Goal: Complete application form: Complete application form

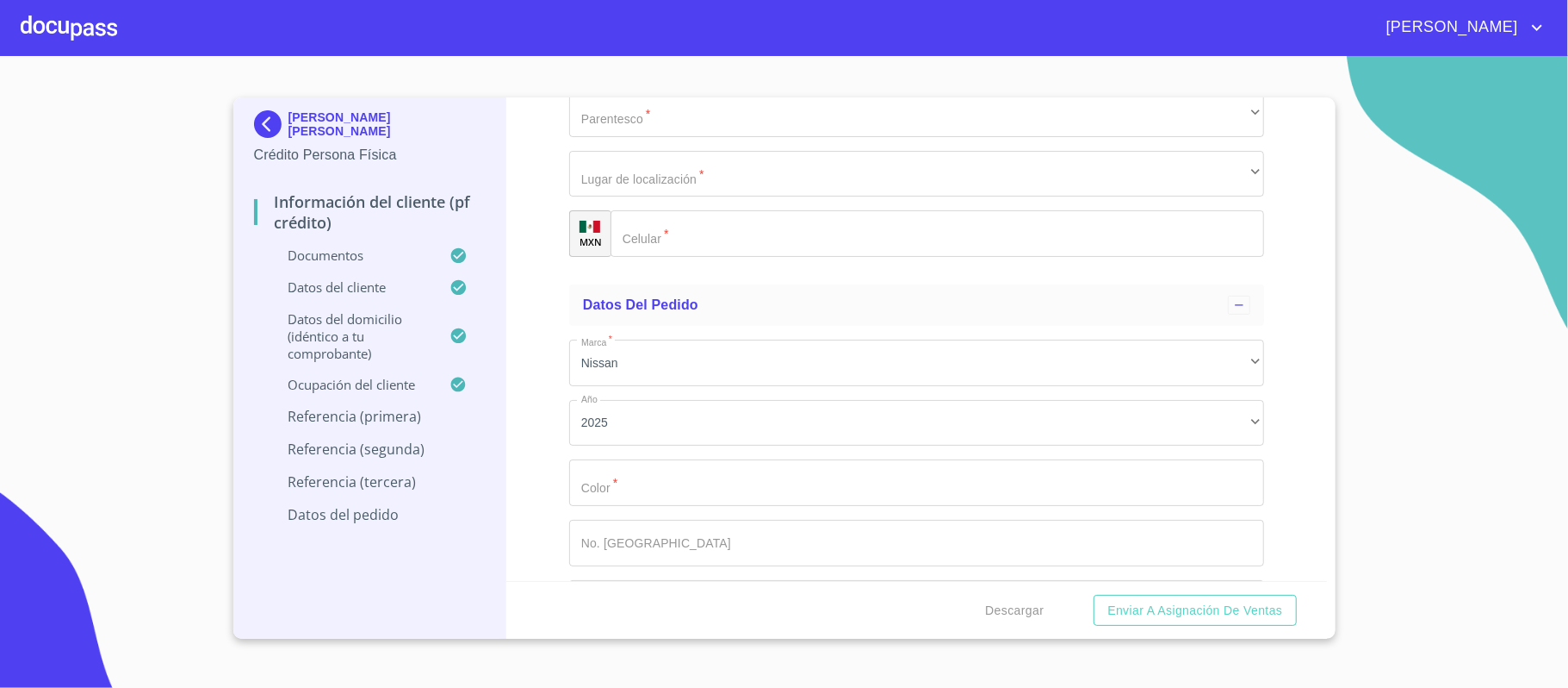
scroll to position [10101, 0]
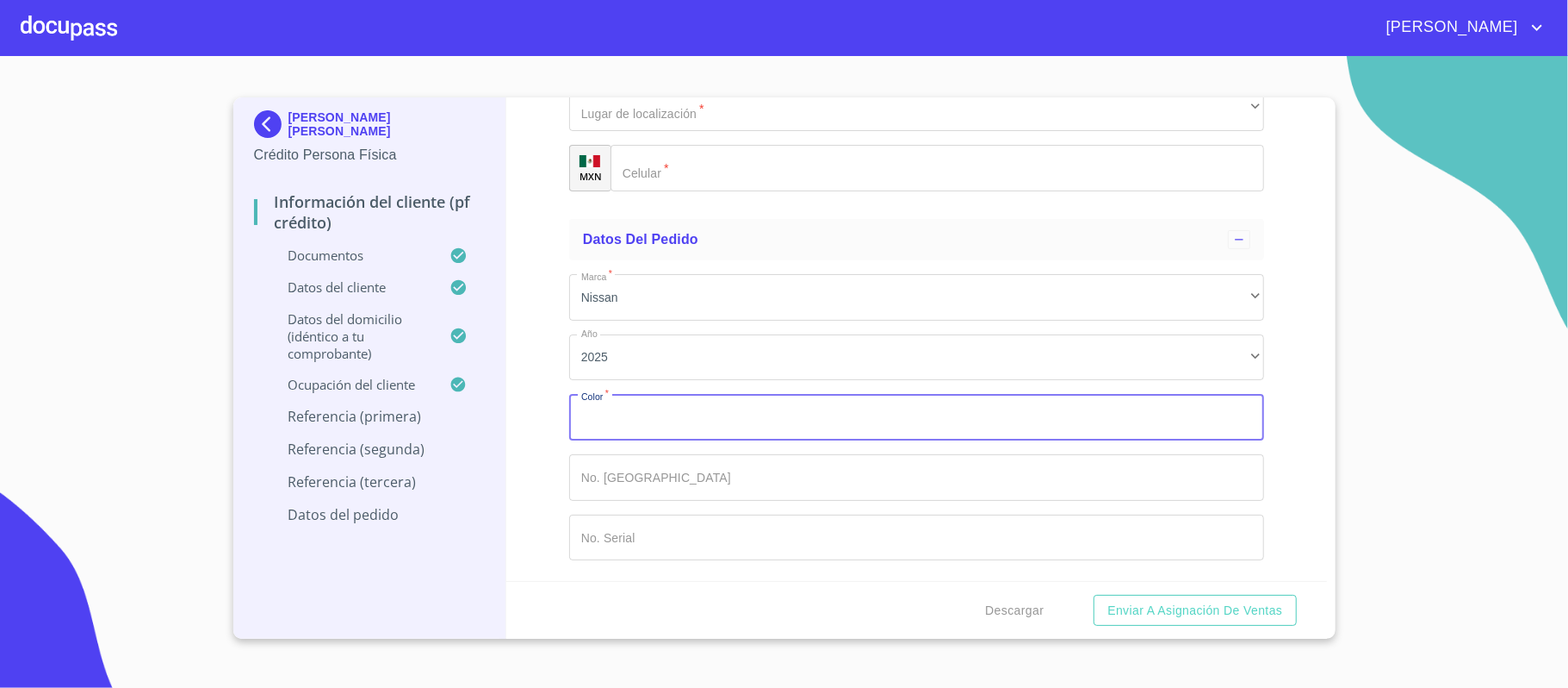
type input "b"
type input "[PERSON_NAME]"
click at [1094, 594] on button "Enviar a Asignación de Ventas" at bounding box center [1195, 610] width 202 height 32
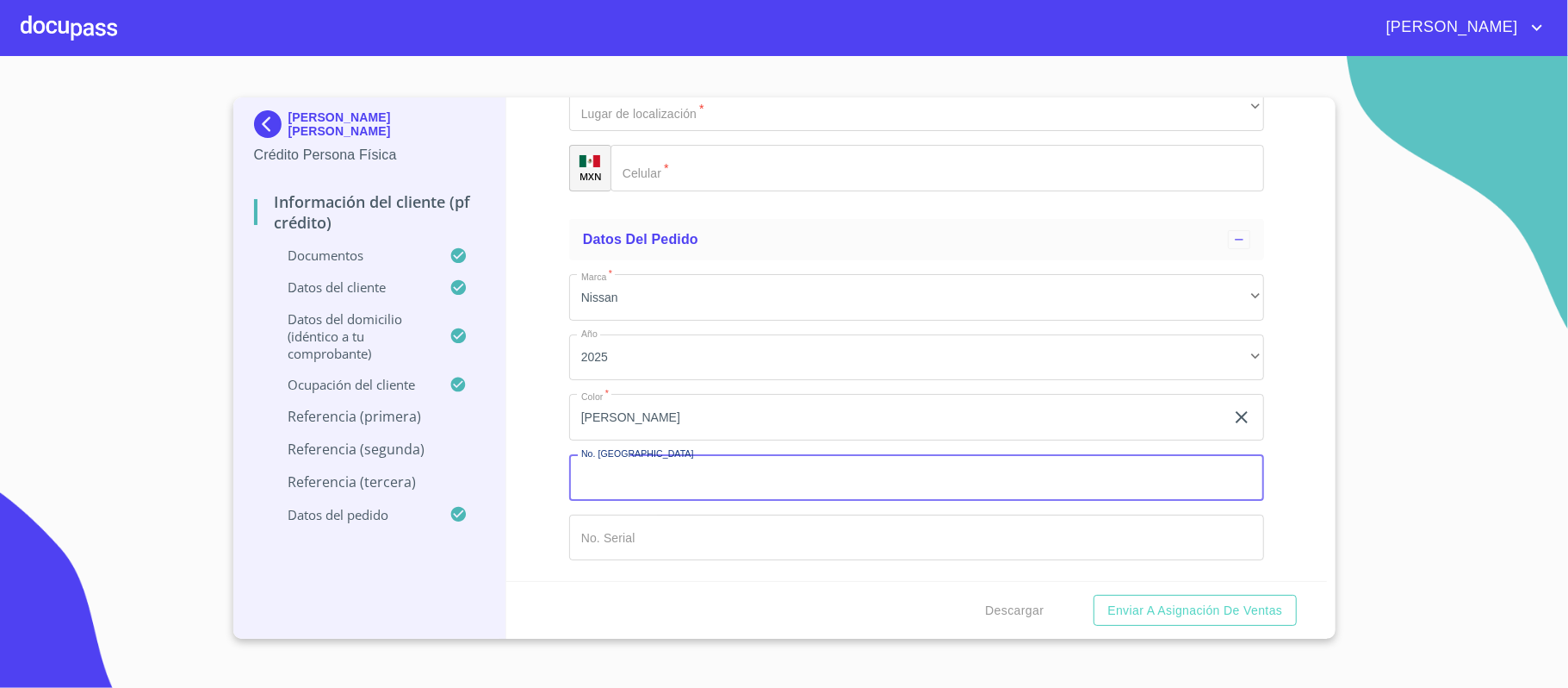
click at [649, 474] on input "Documento de identificación.   *" at bounding box center [917, 477] width 695 height 46
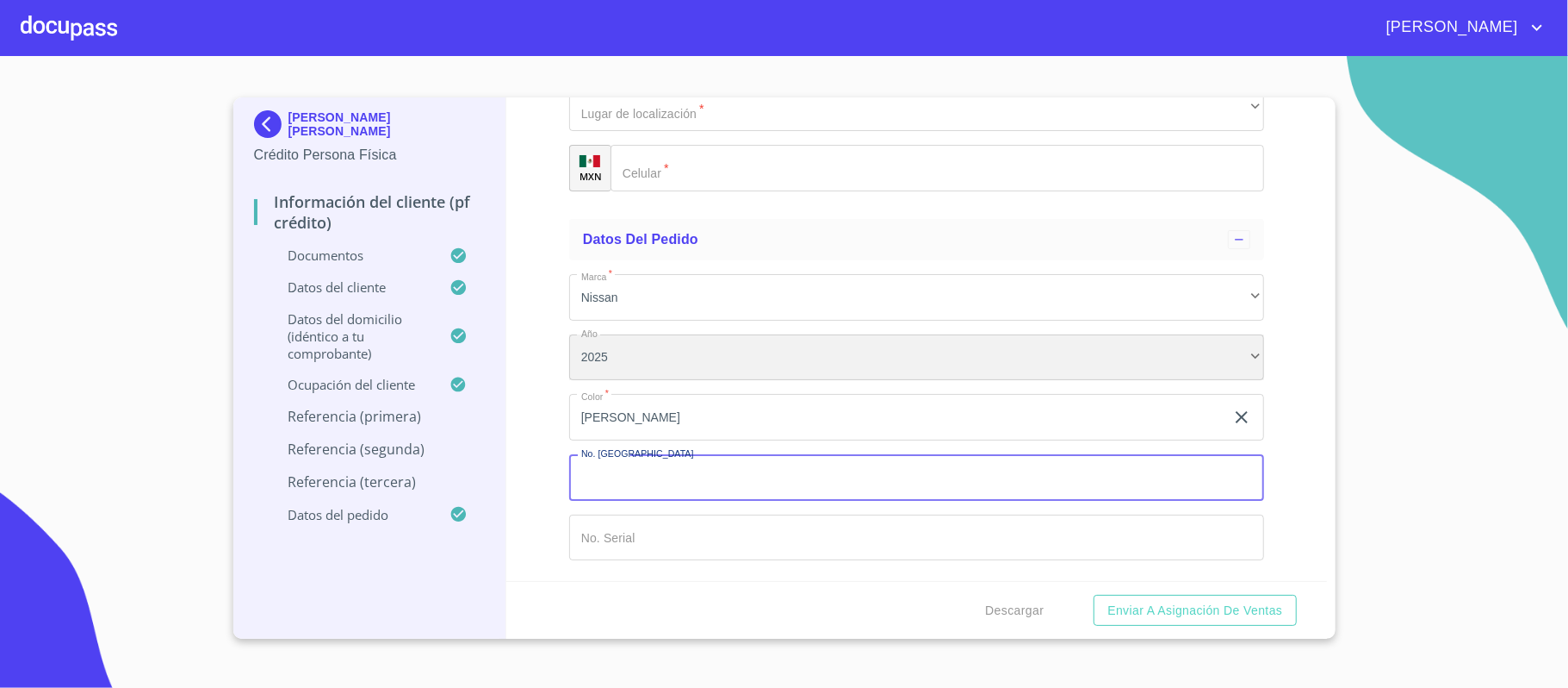
click at [601, 349] on div "2025" at bounding box center [917, 357] width 695 height 46
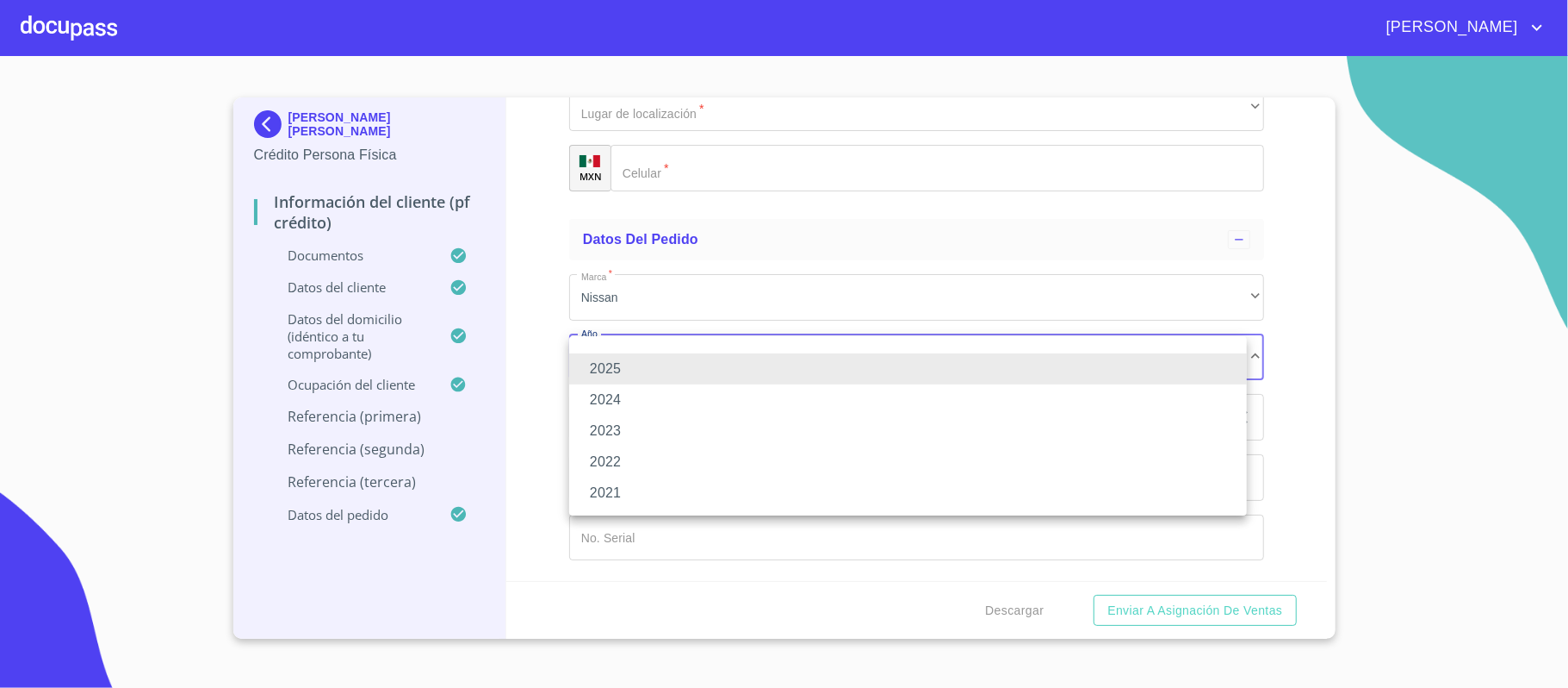
click at [594, 366] on li "2025" at bounding box center [908, 369] width 677 height 31
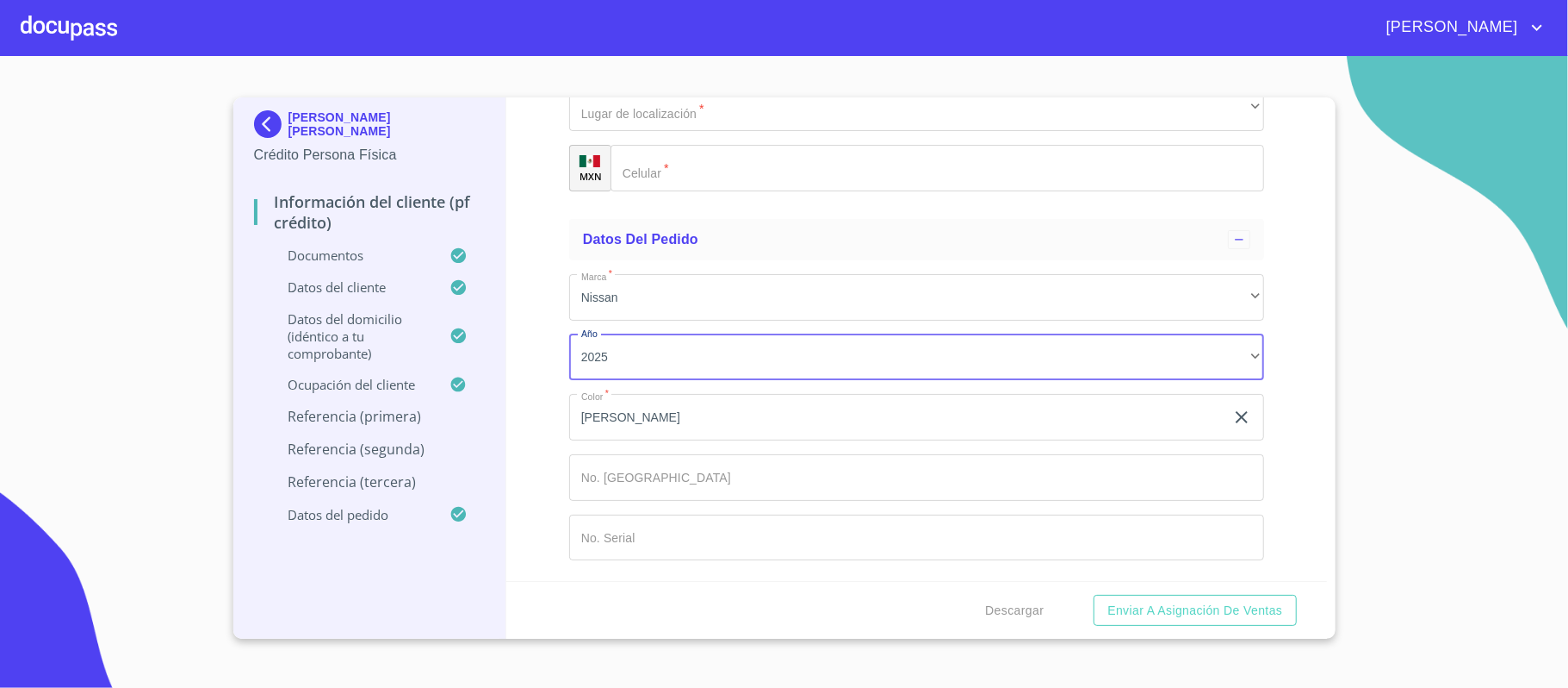
click at [535, 370] on div "Información del cliente (PF crédito) Documentos Documento de identificación.   …" at bounding box center [917, 339] width 821 height 484
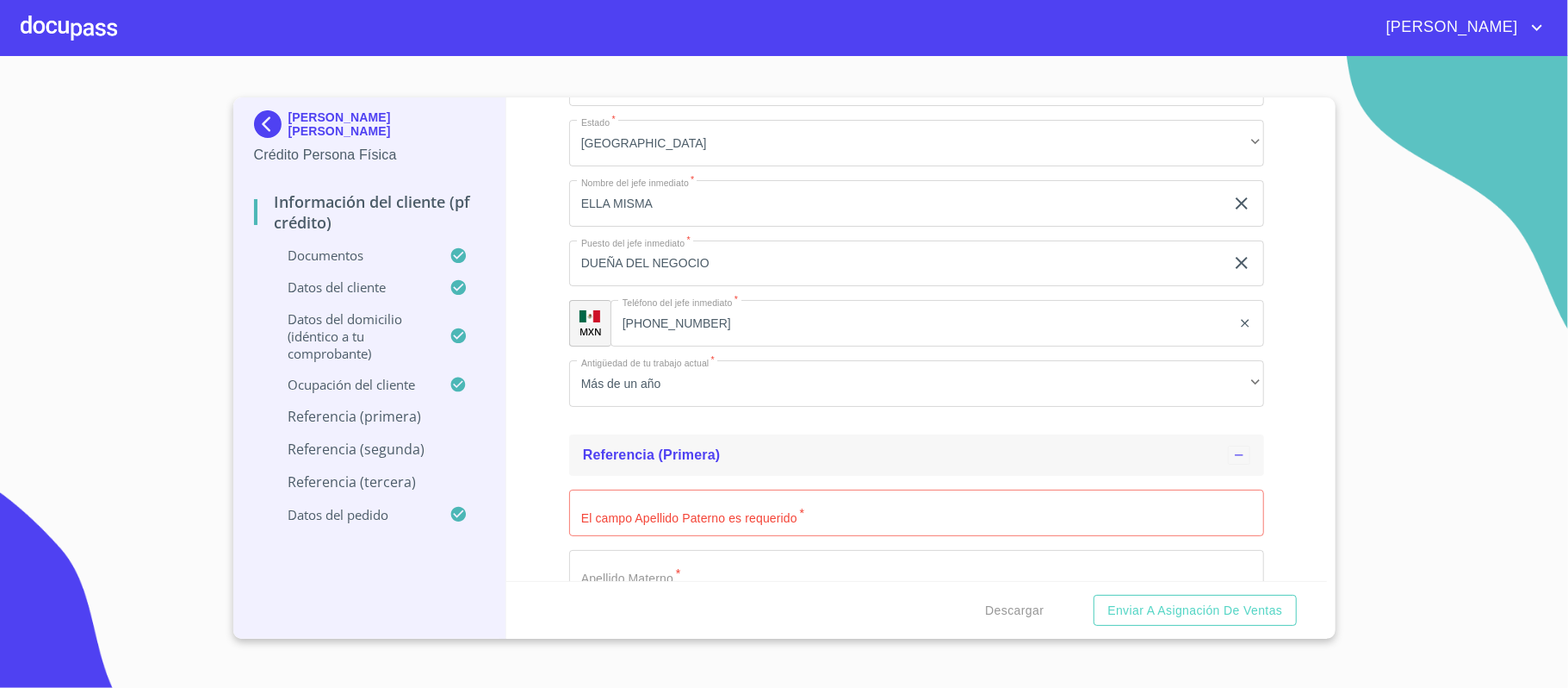
scroll to position [8760, 0]
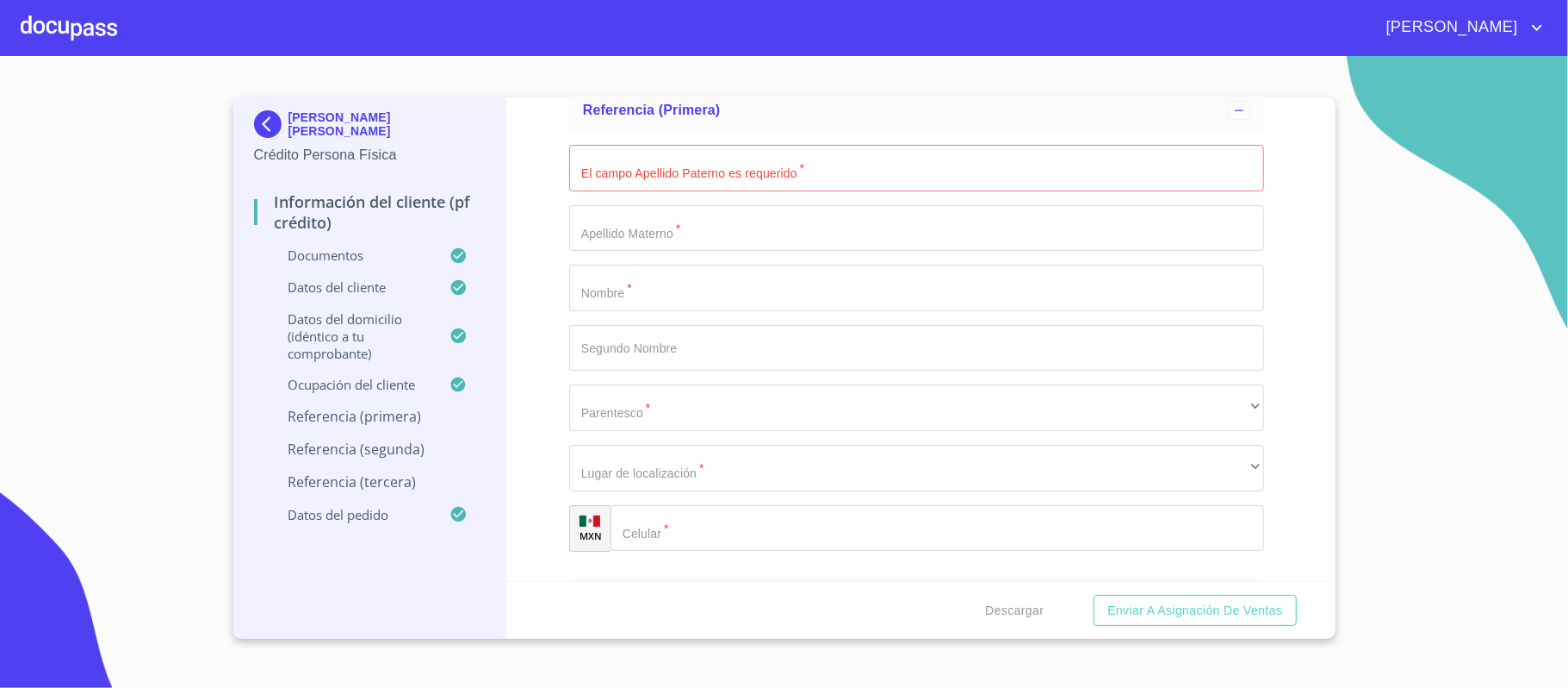
click at [782, 174] on input "Documento de identificación.   *" at bounding box center [917, 168] width 695 height 46
type input "l"
type input "alegazpi"
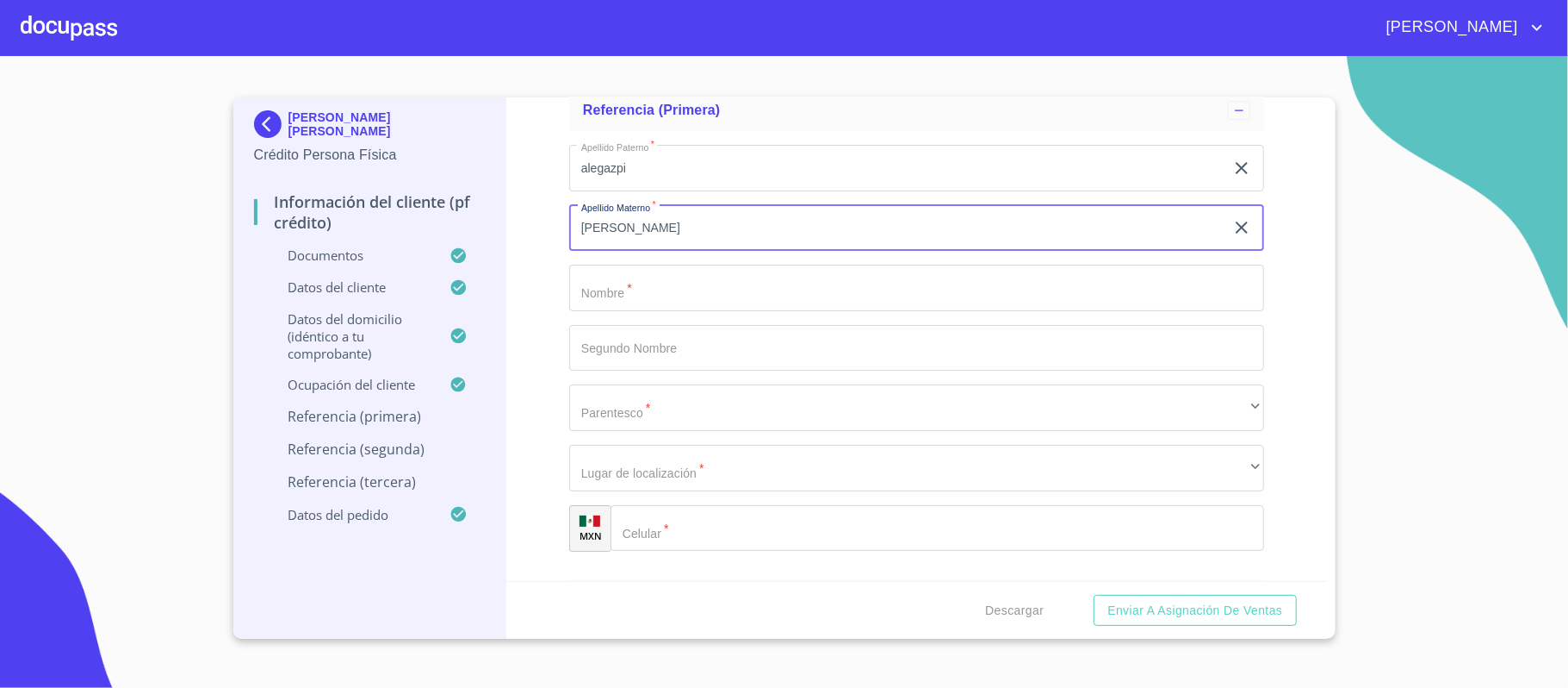
type input "[PERSON_NAME]"
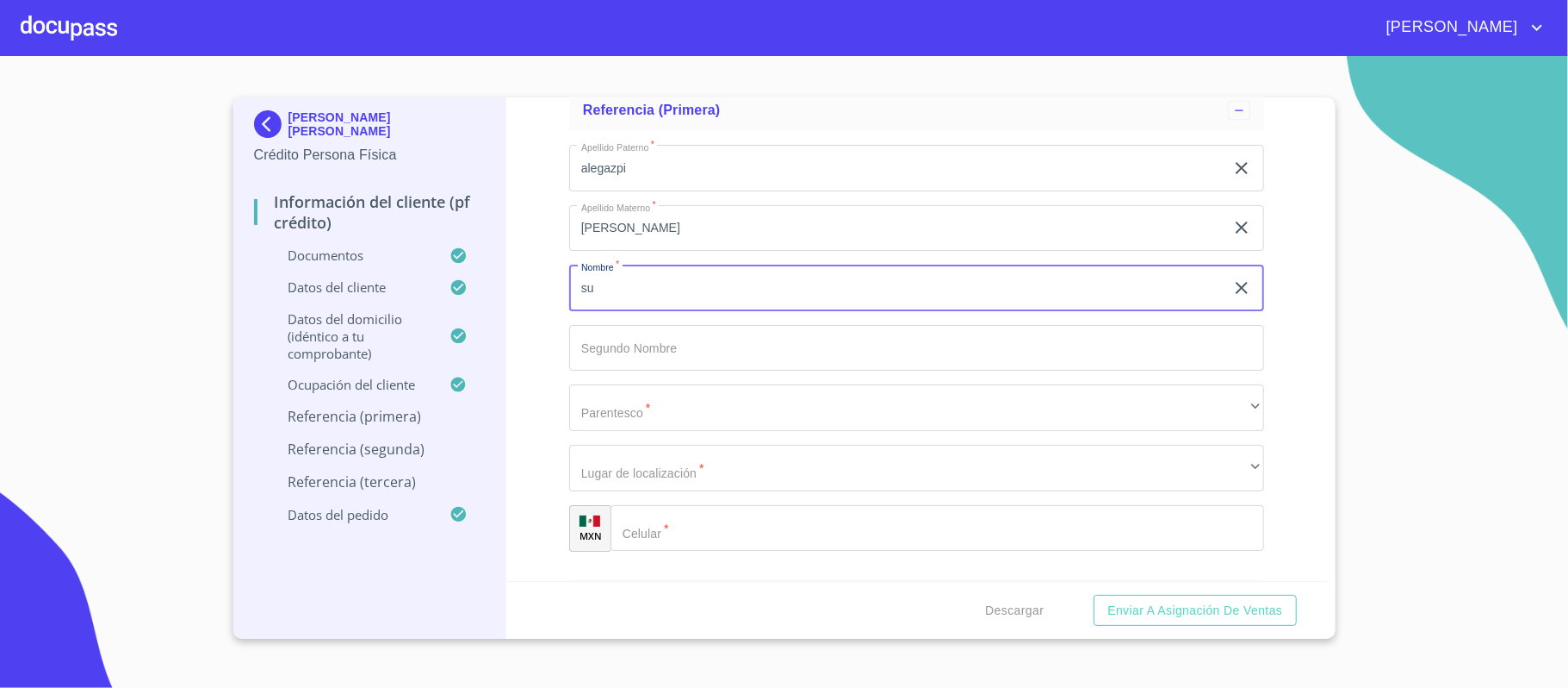
type input "s"
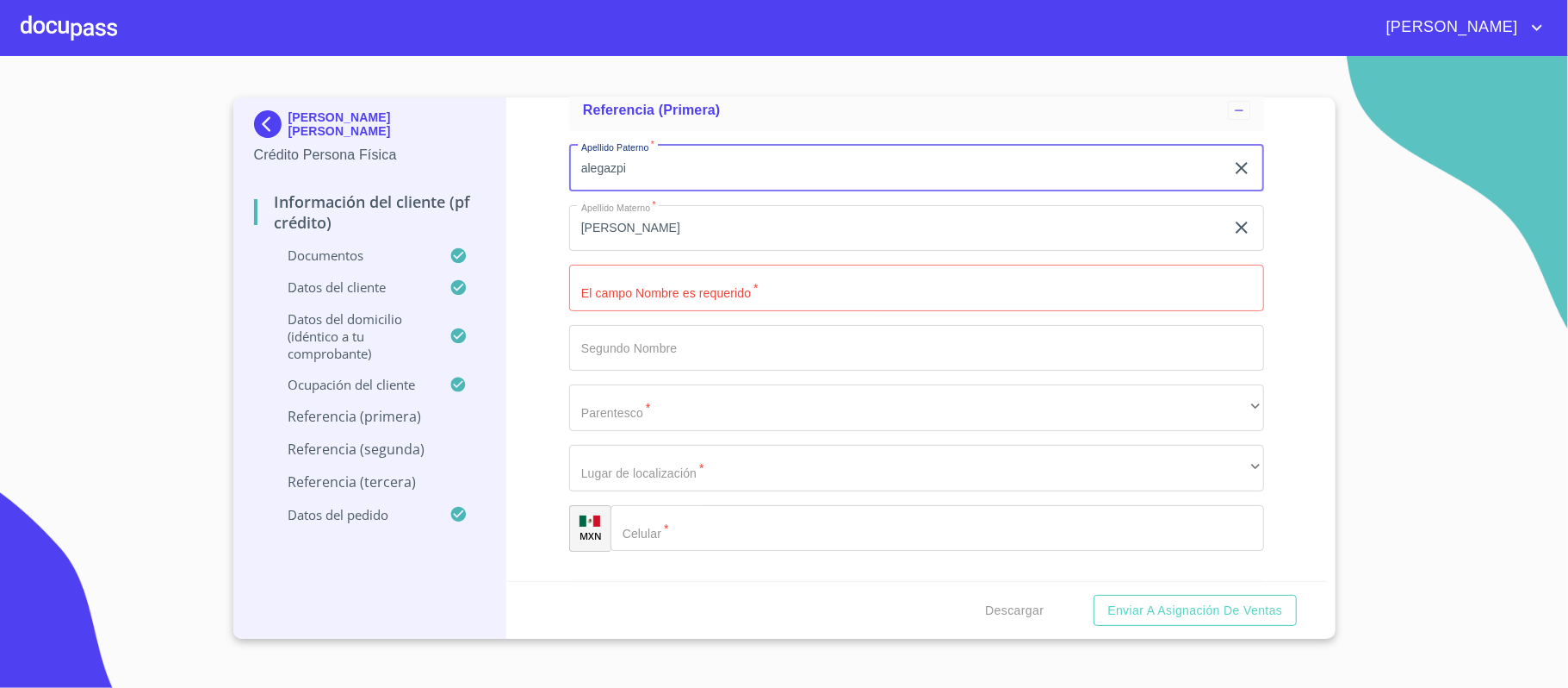
drag, startPoint x: 668, startPoint y: 167, endPoint x: 566, endPoint y: 179, distance: 102.7
click at [566, 179] on div "Información del cliente (PF crédito) Documentos Documento de identificación.   …" at bounding box center [917, 339] width 821 height 484
type input "LEGAZPI"
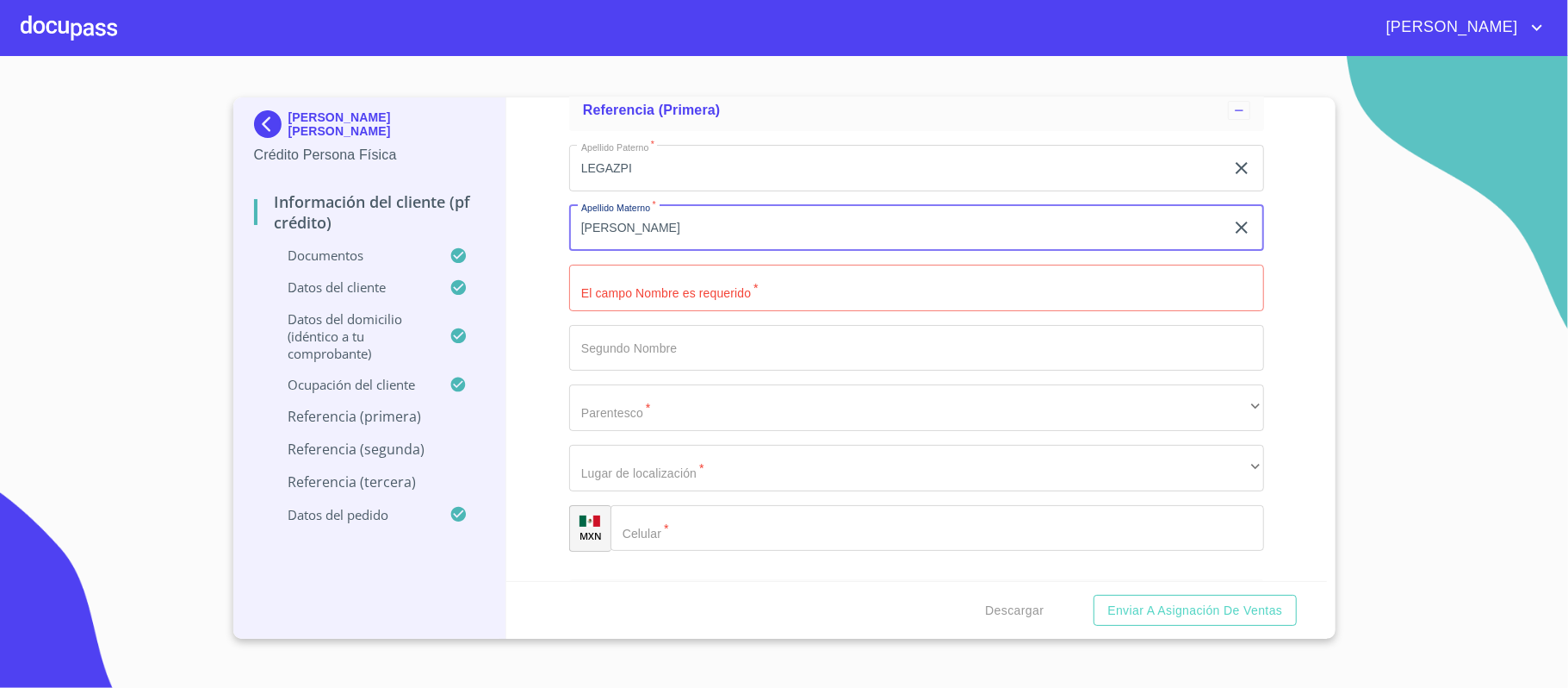
type input "[PERSON_NAME]"
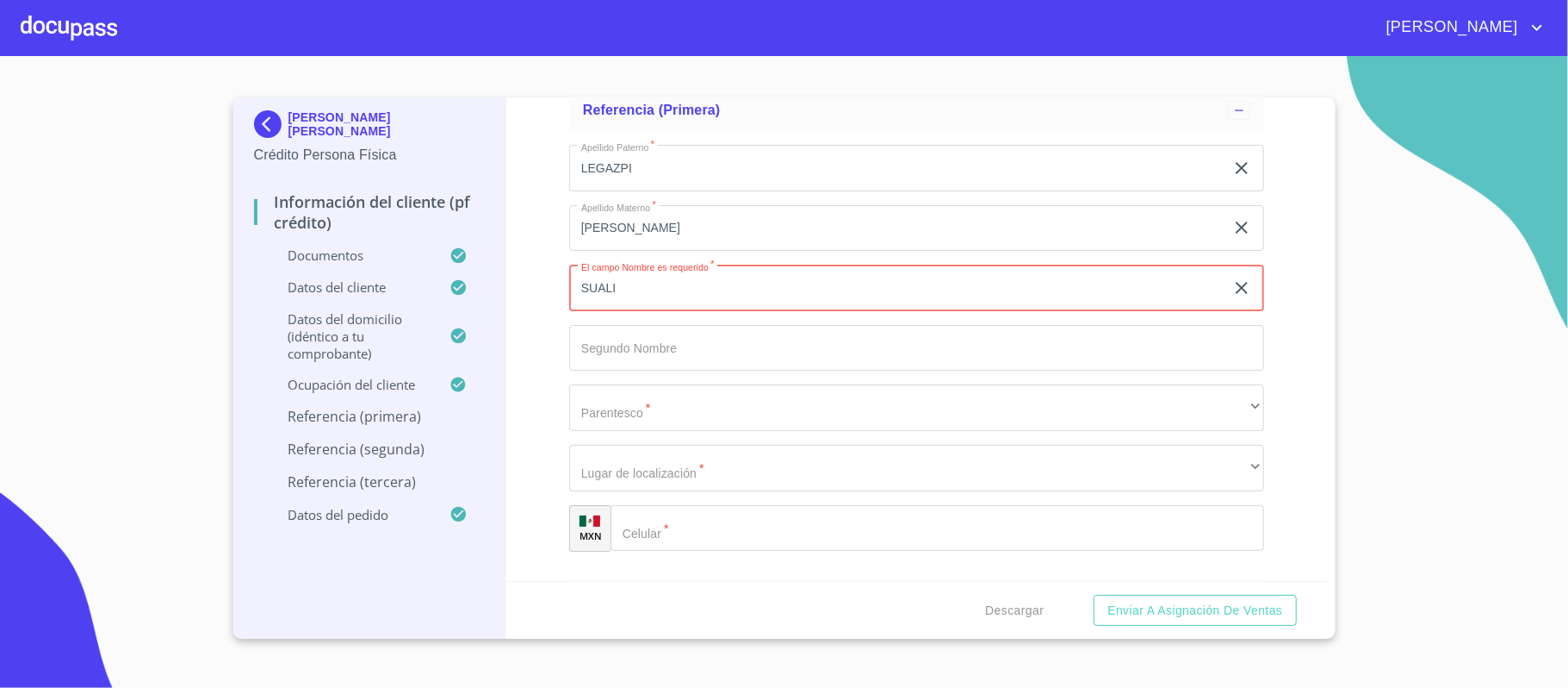
type input "SUALI"
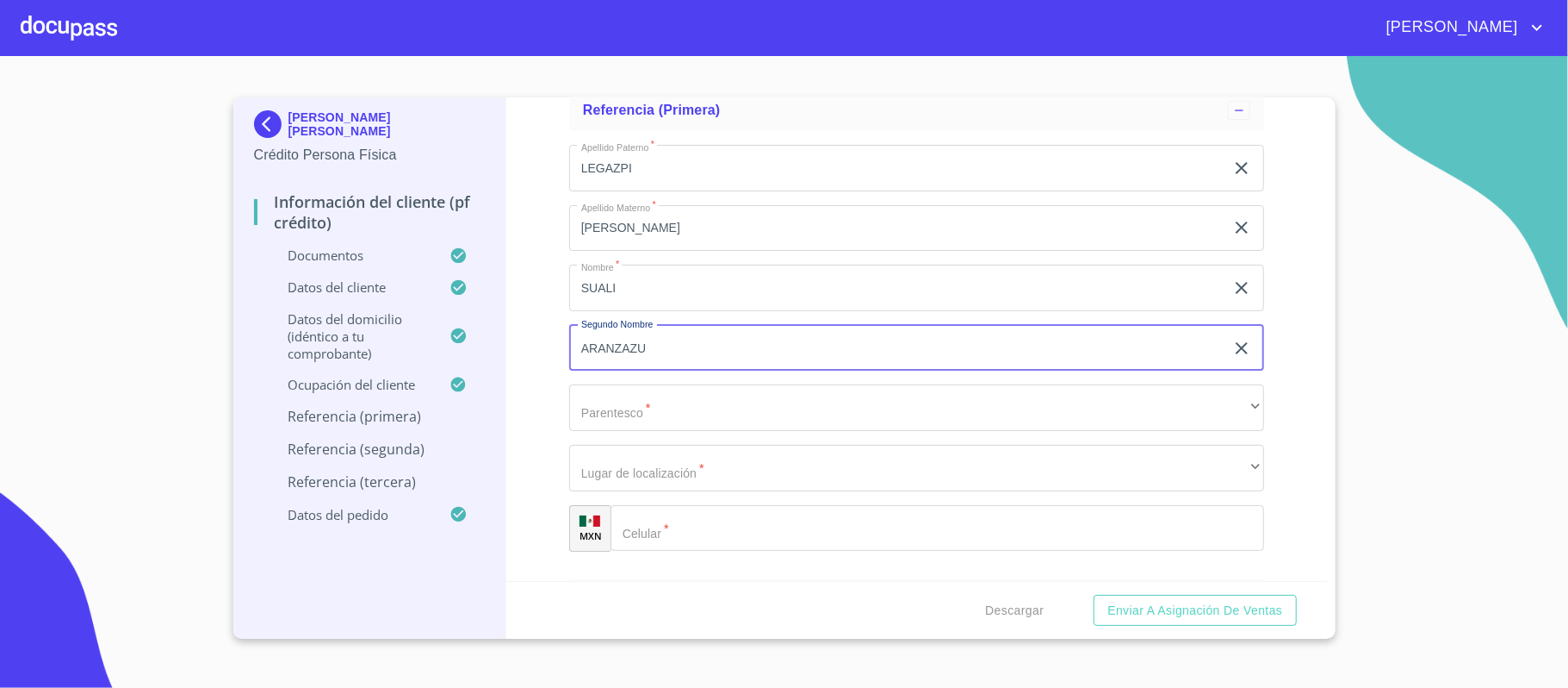
type input "ARANZAZU"
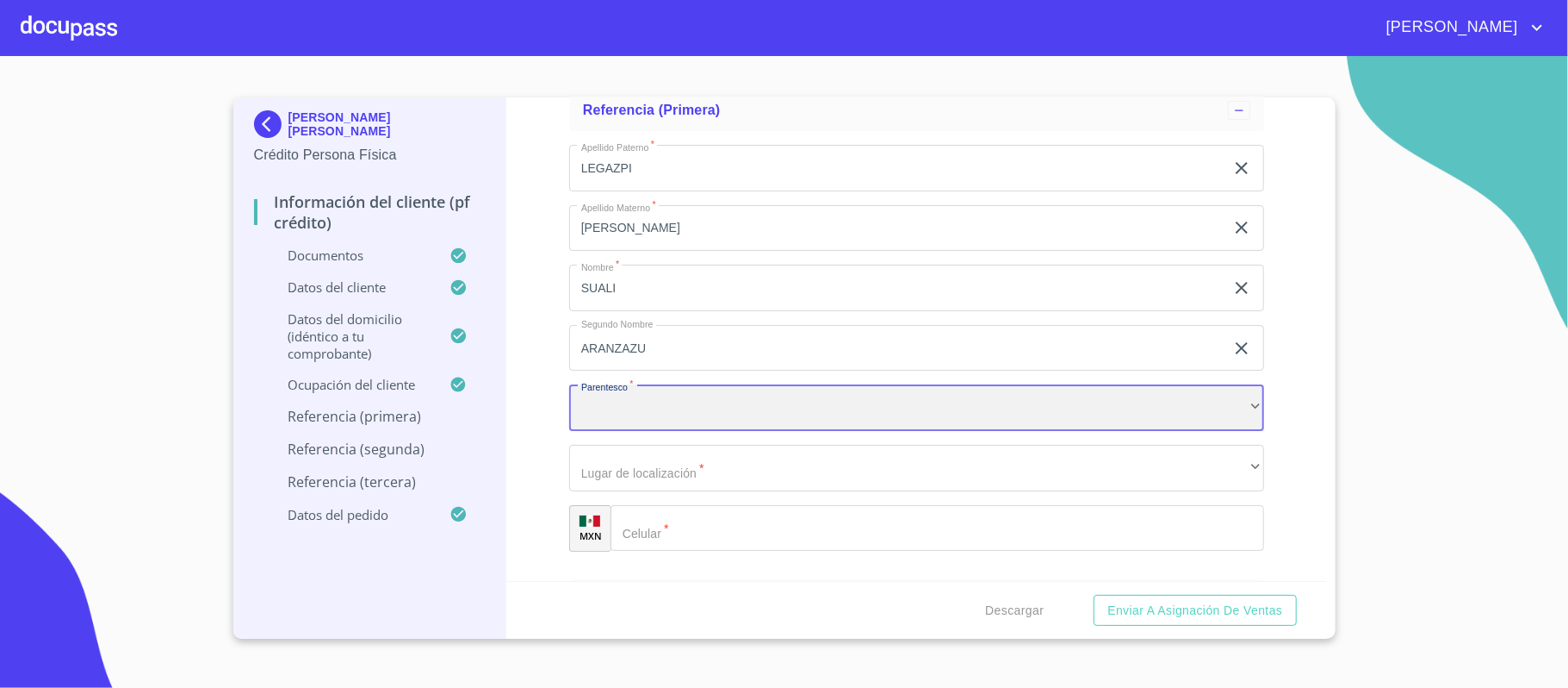
click at [751, 410] on div "​" at bounding box center [917, 408] width 695 height 46
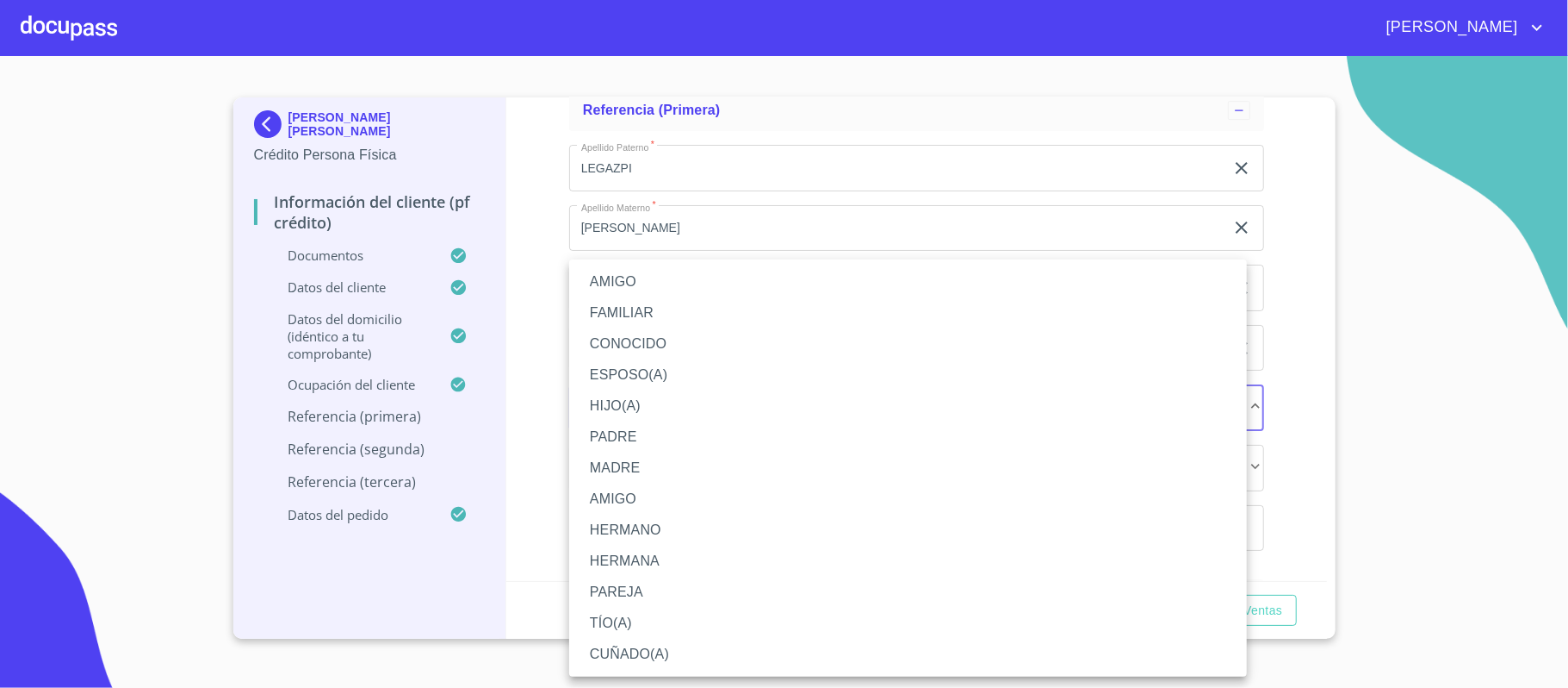
click at [641, 306] on li "FAMILIAR" at bounding box center [908, 312] width 677 height 31
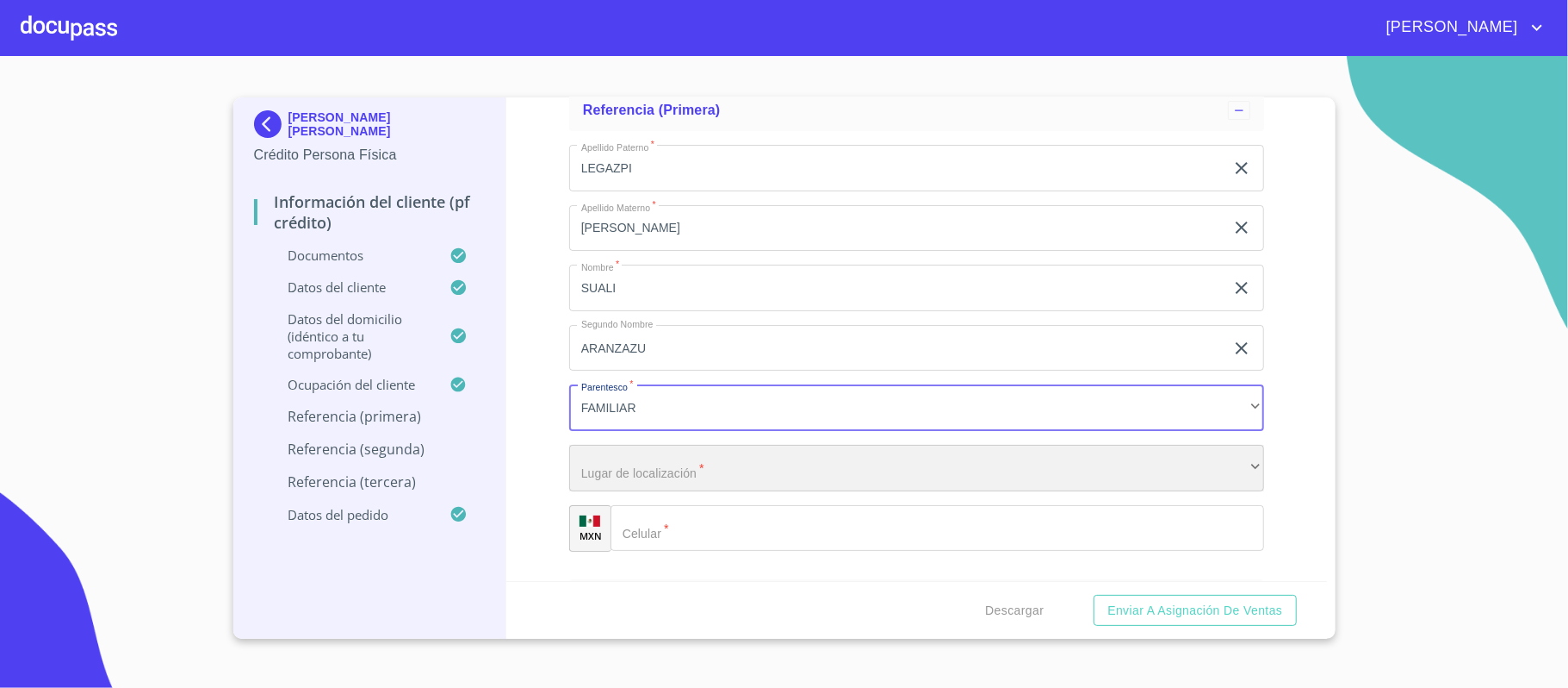
click at [665, 475] on div "​" at bounding box center [917, 468] width 695 height 46
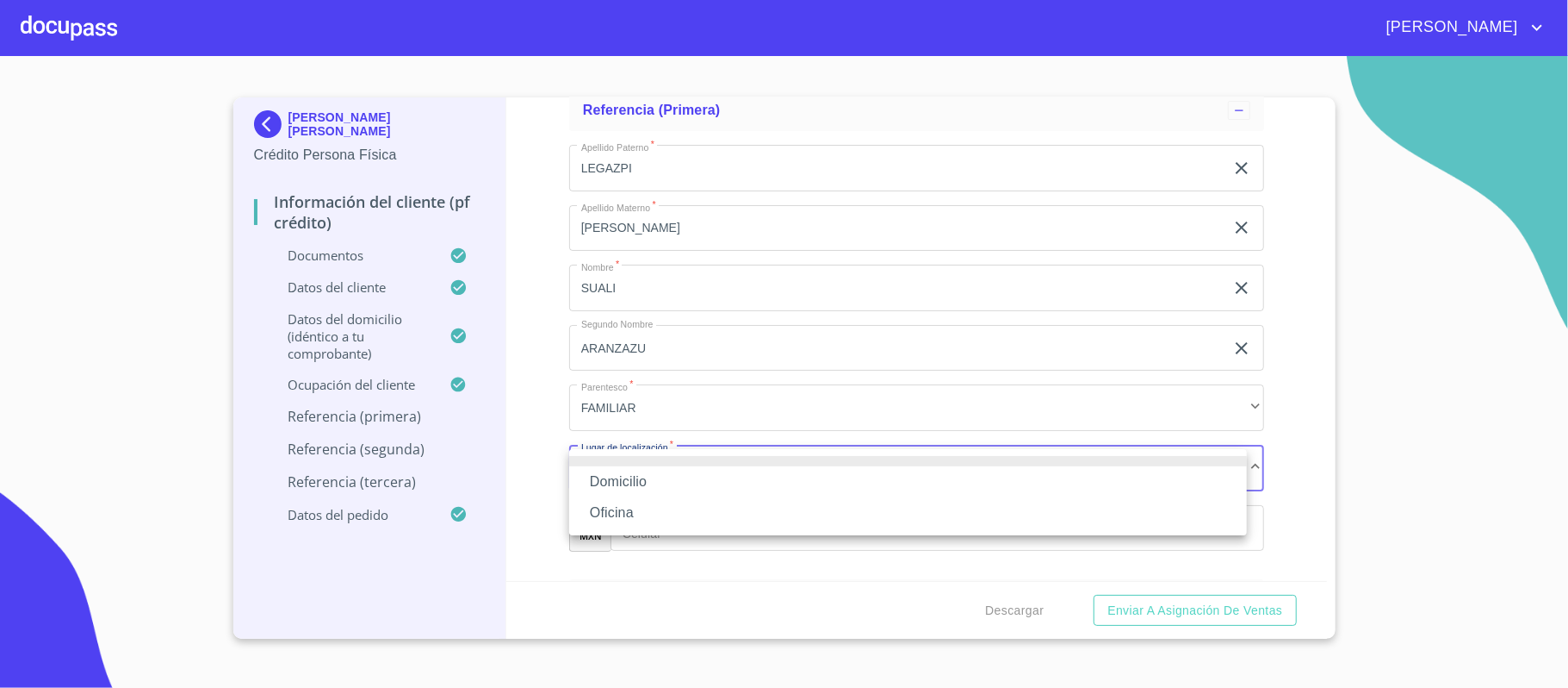
click at [628, 510] on li "Oficina" at bounding box center [908, 513] width 677 height 31
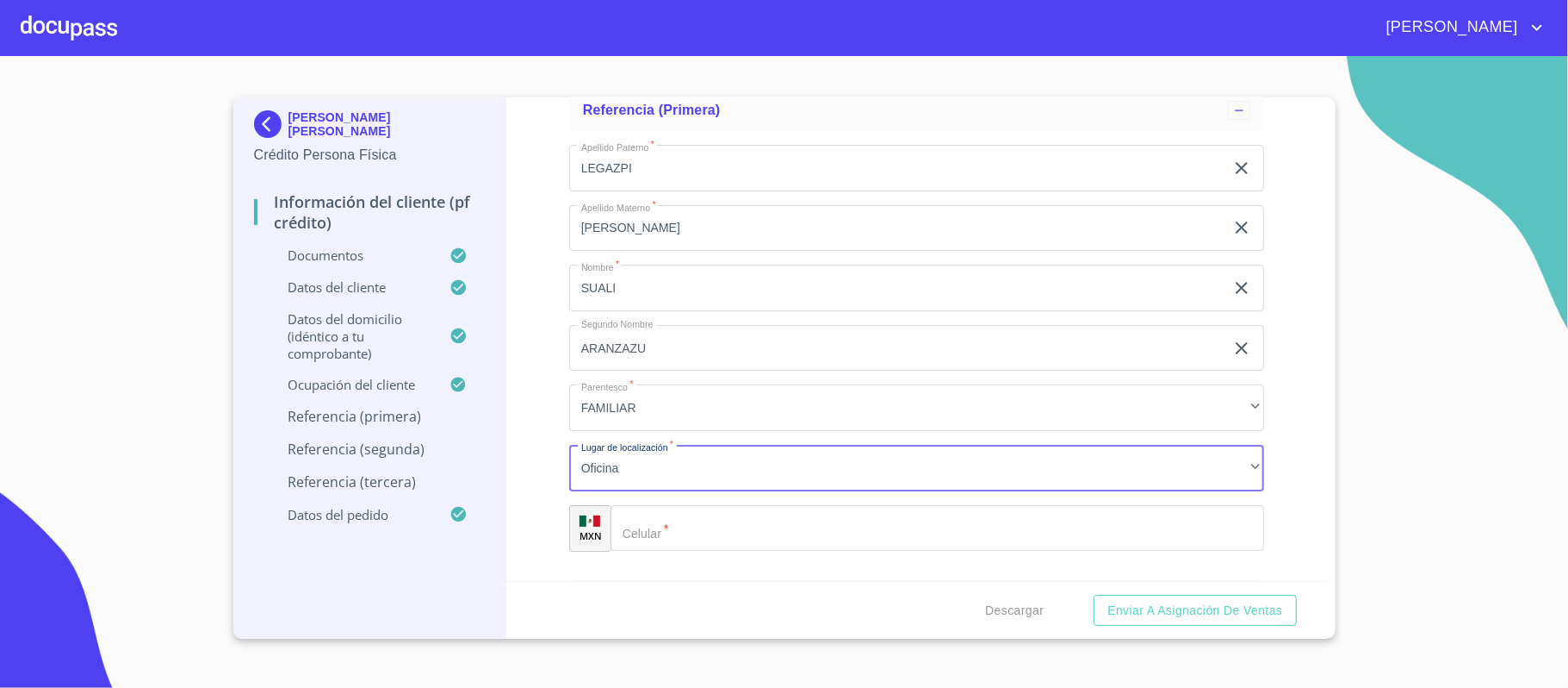
click at [692, 535] on input "Documento de identificación.   *" at bounding box center [937, 528] width 653 height 46
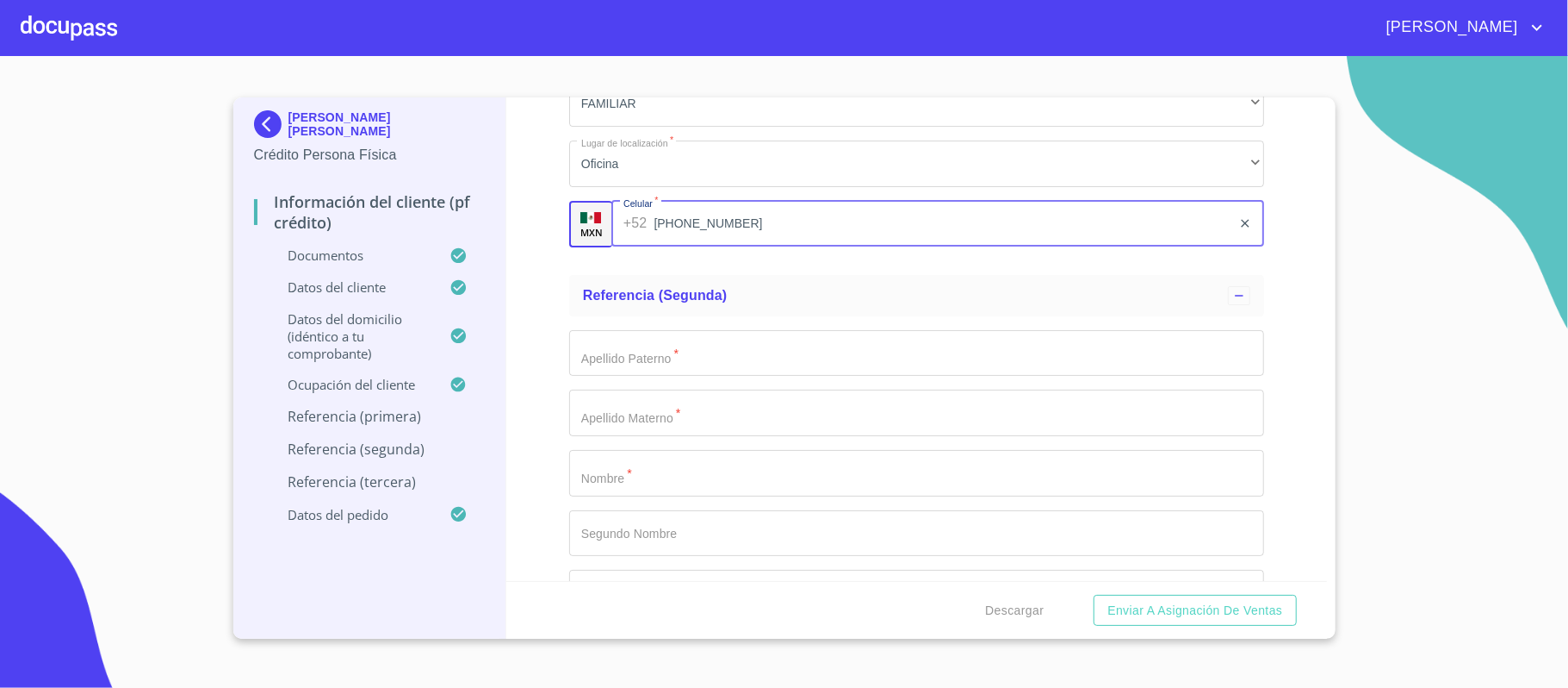
scroll to position [9105, 0]
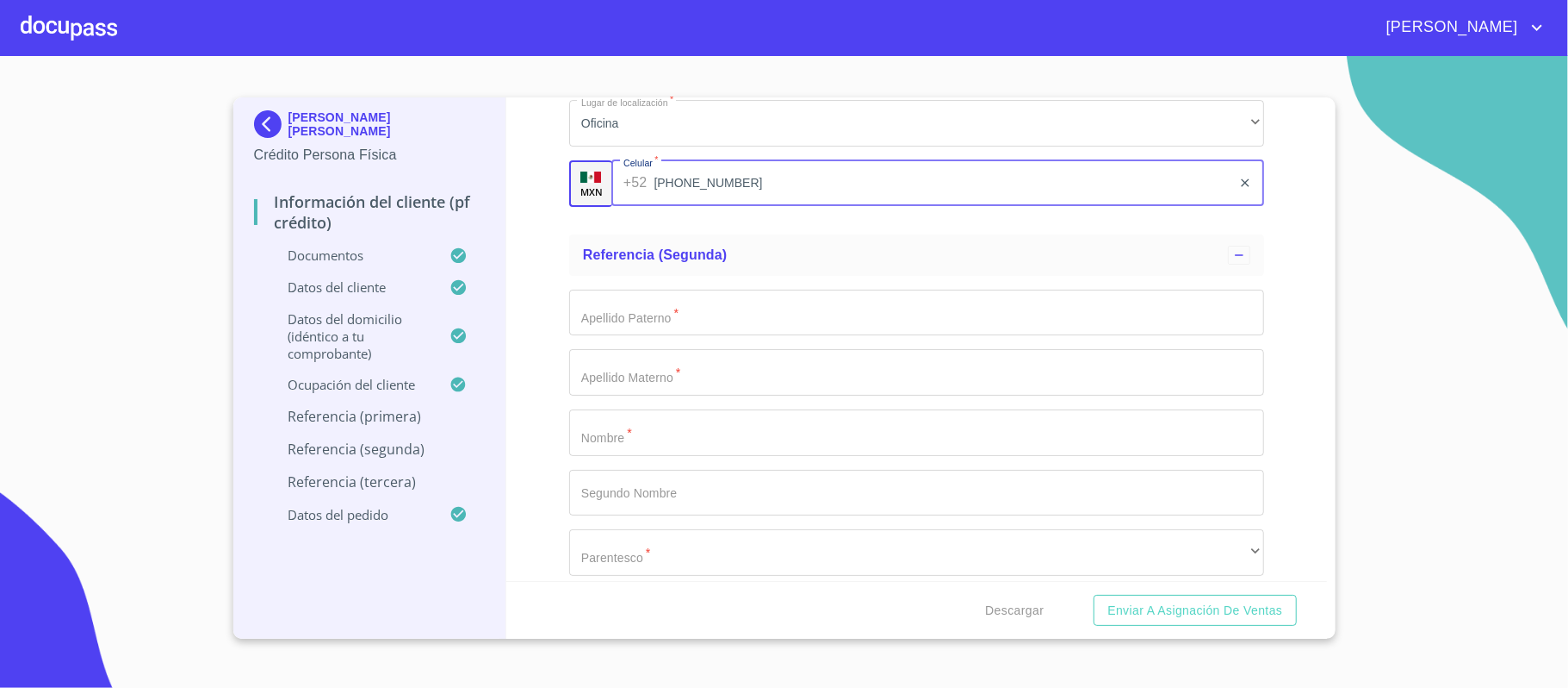
type input "[PHONE_NUMBER]"
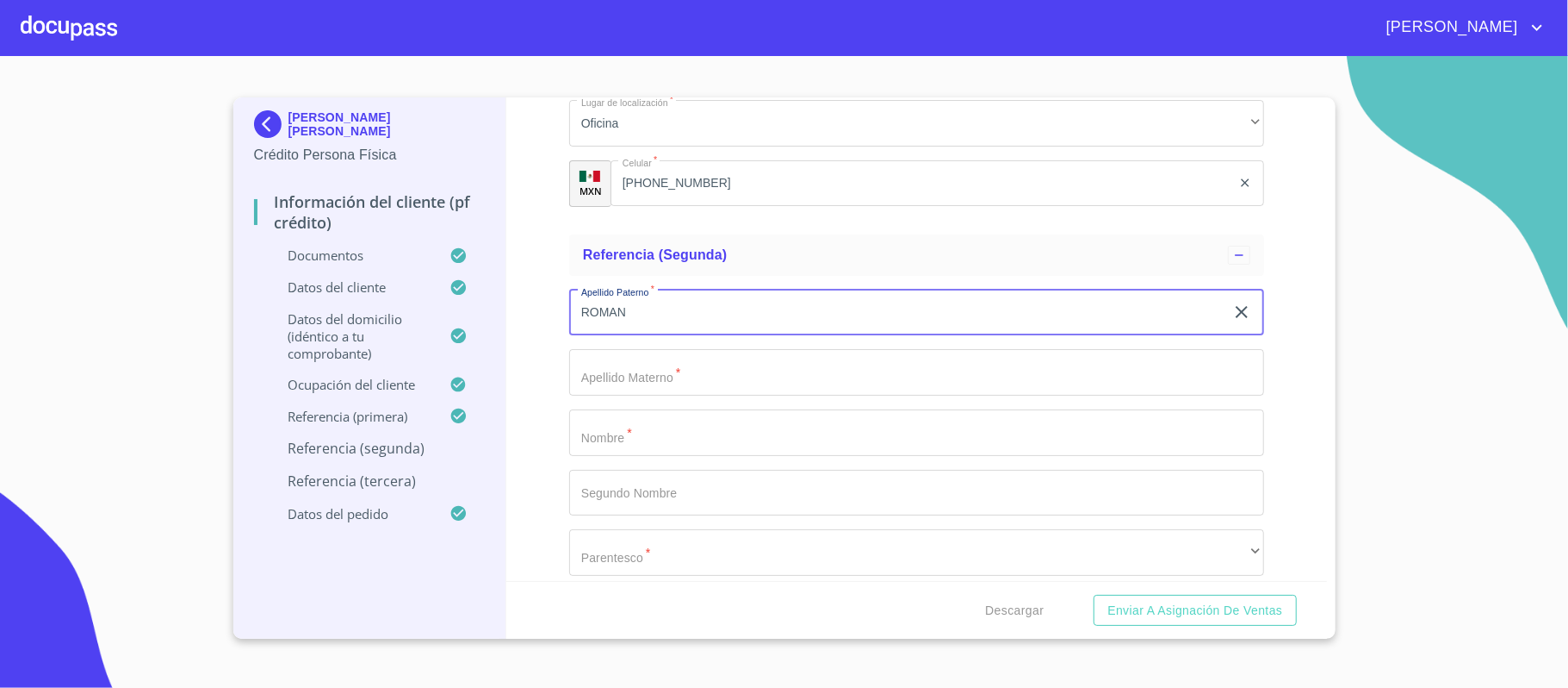
type input "ROMAN"
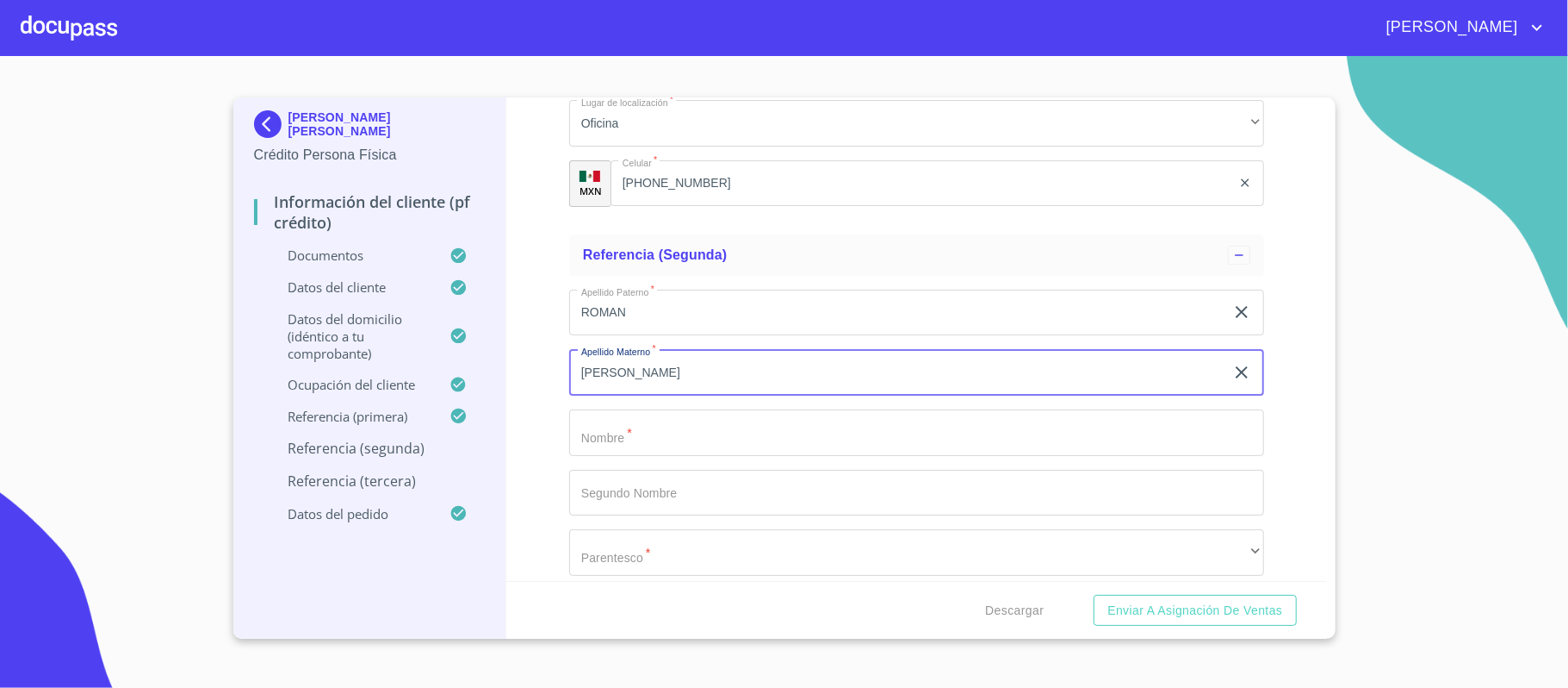
type input "[PERSON_NAME]"
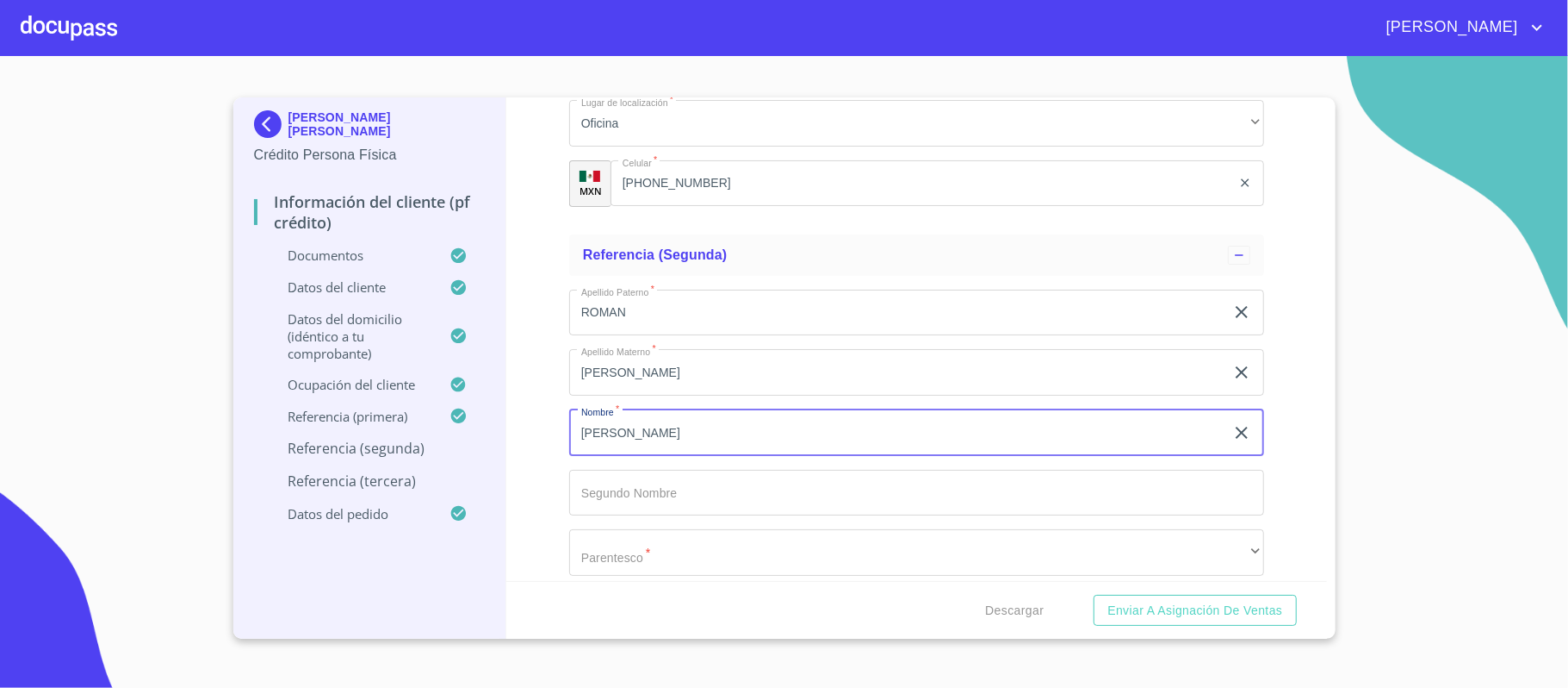
type input "[PERSON_NAME]"
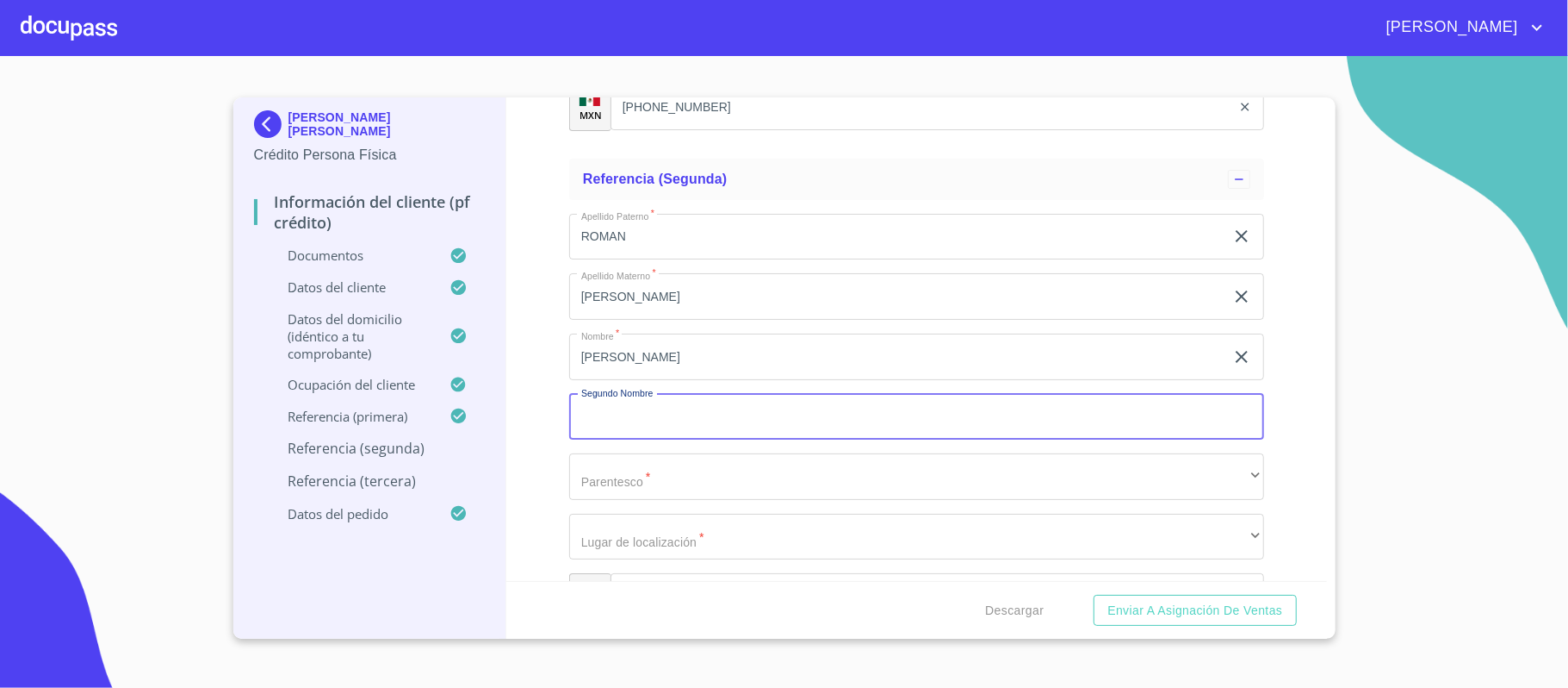
scroll to position [9220, 0]
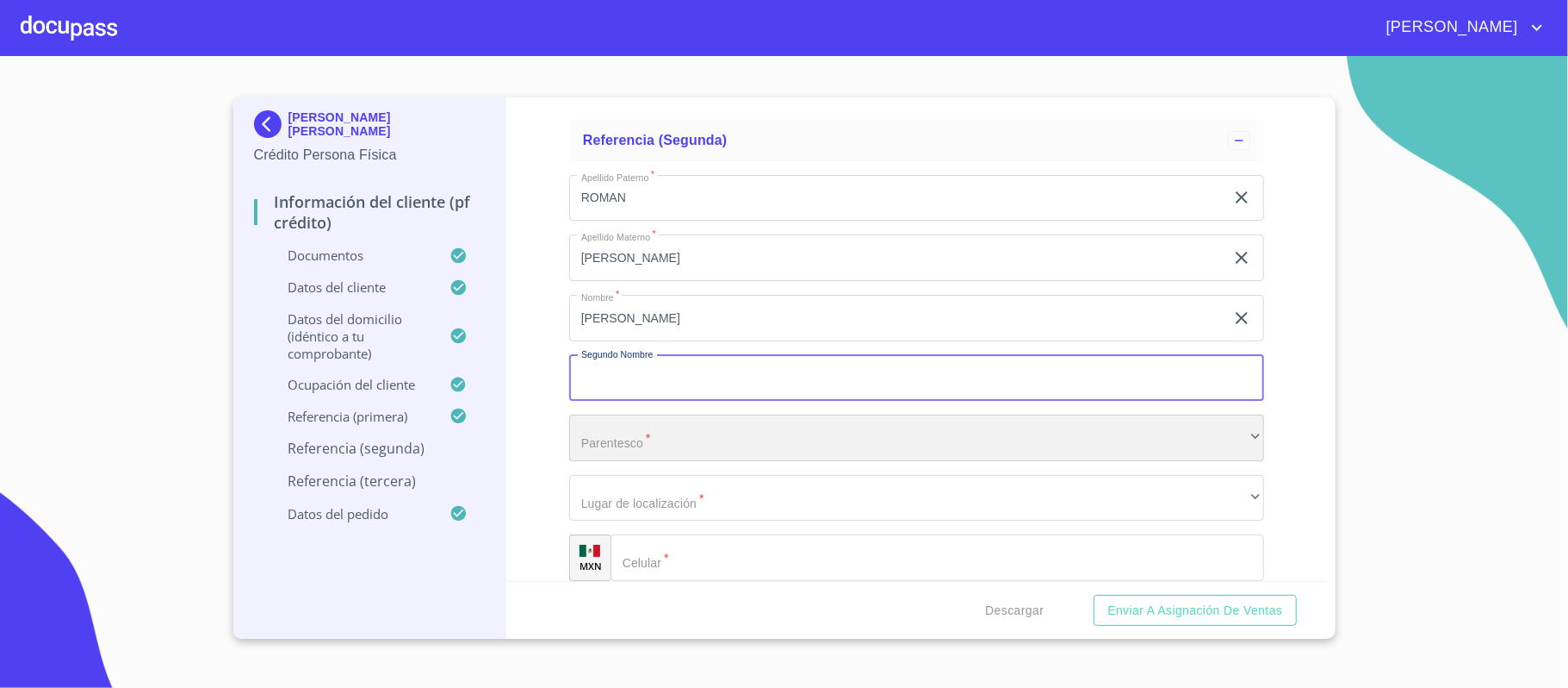
click at [656, 438] on div "​" at bounding box center [917, 437] width 695 height 46
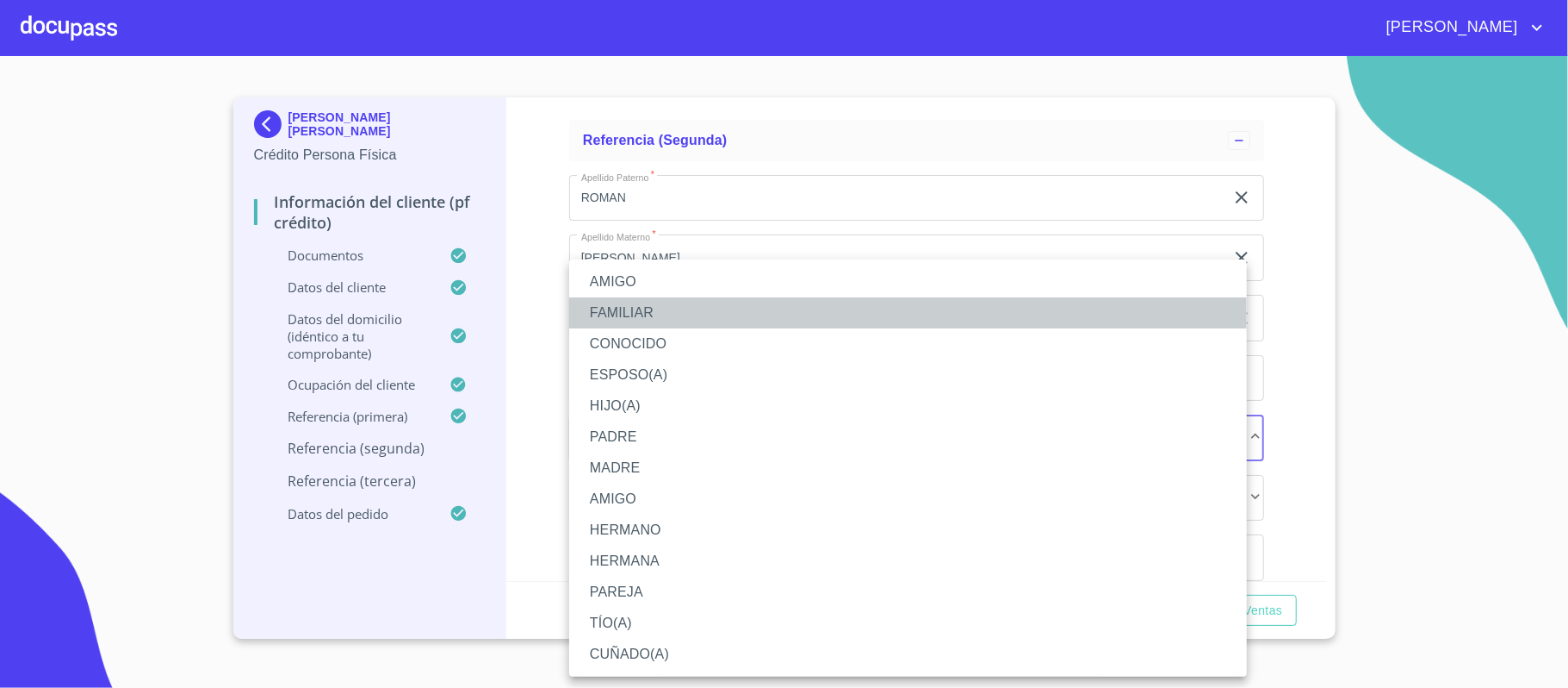
click at [663, 316] on li "FAMILIAR" at bounding box center [908, 312] width 677 height 31
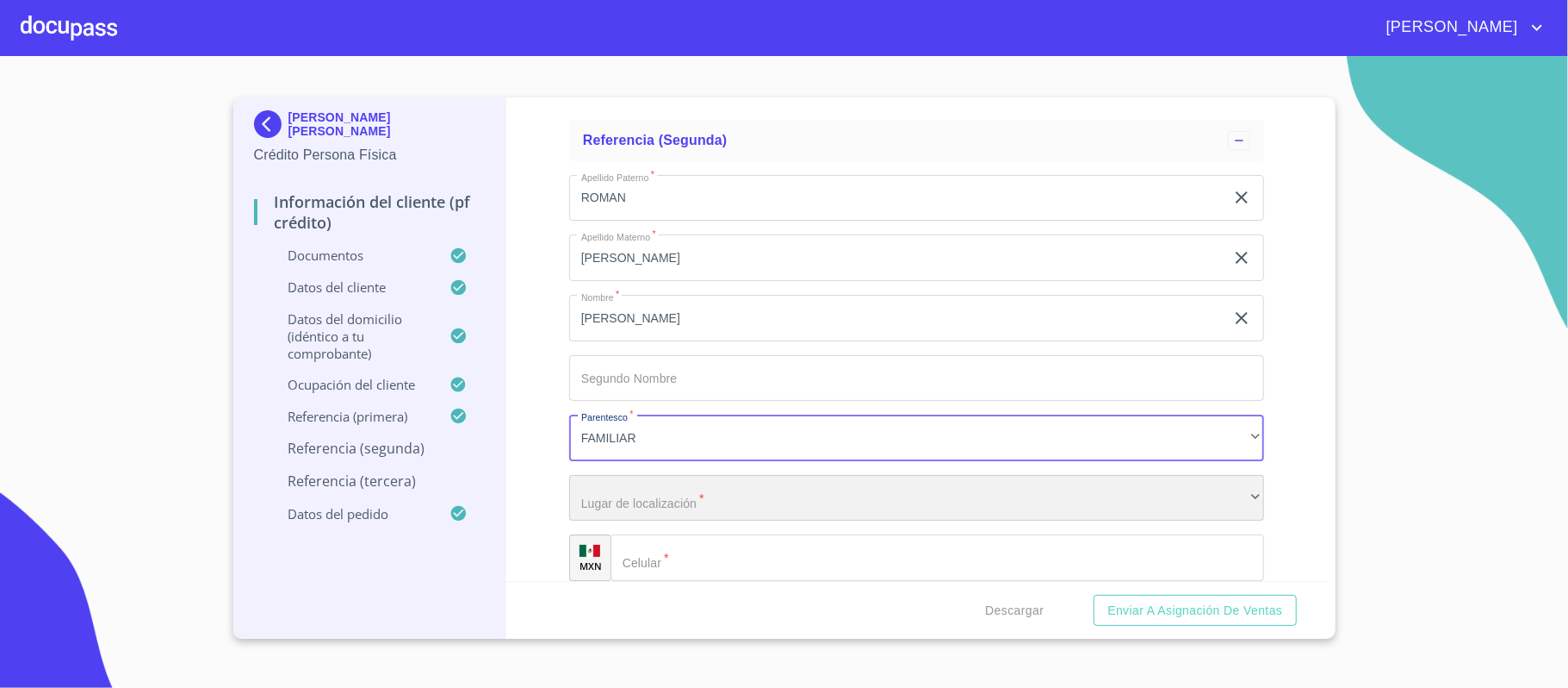
click at [675, 494] on div "​" at bounding box center [917, 498] width 695 height 46
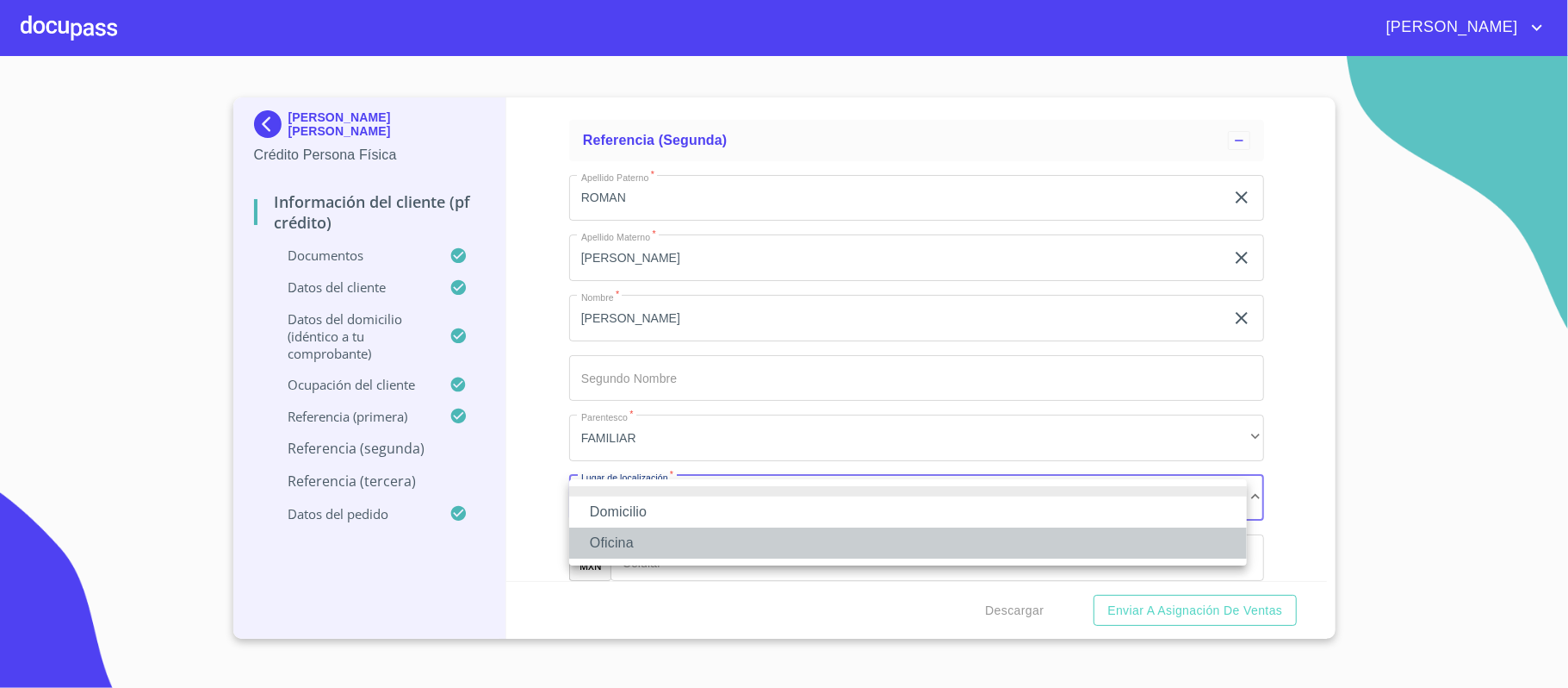
click at [652, 542] on li "Oficina" at bounding box center [908, 542] width 677 height 31
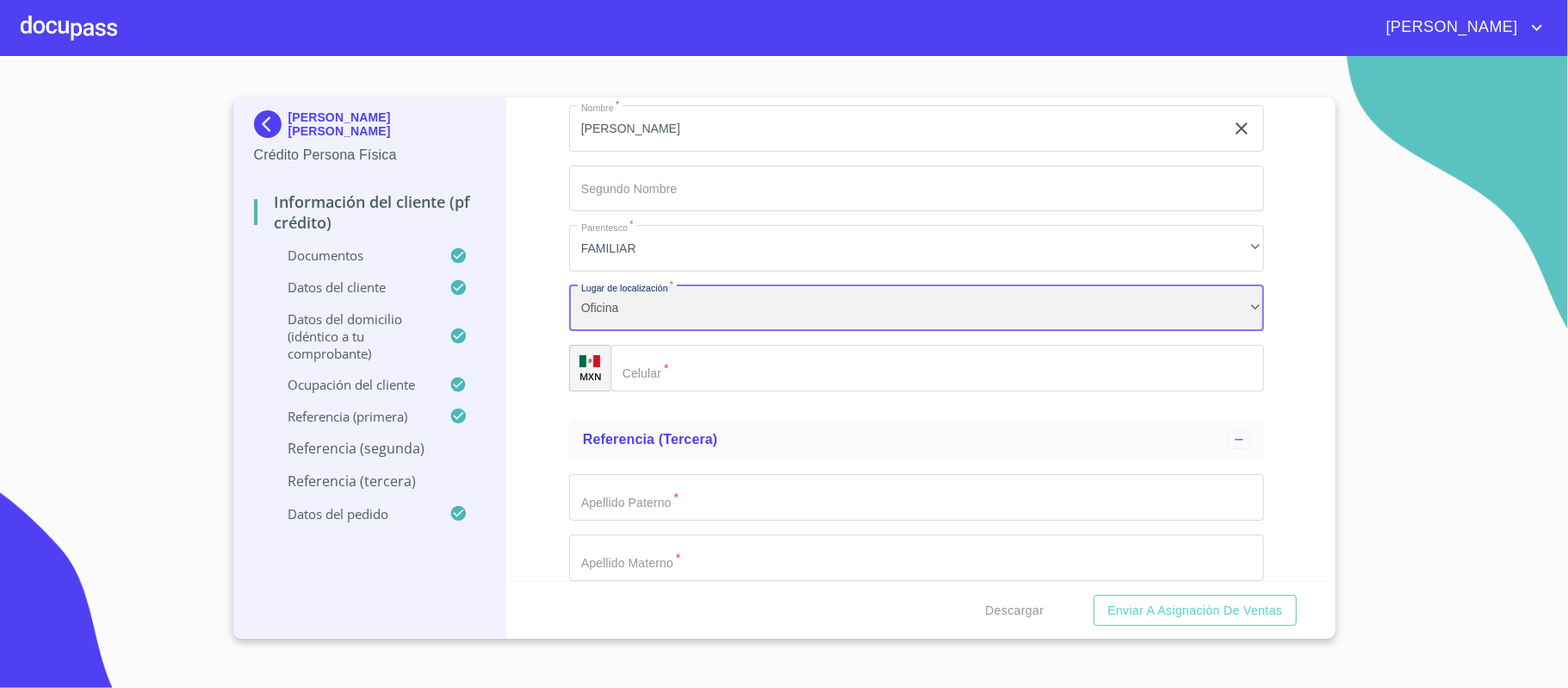
scroll to position [9449, 0]
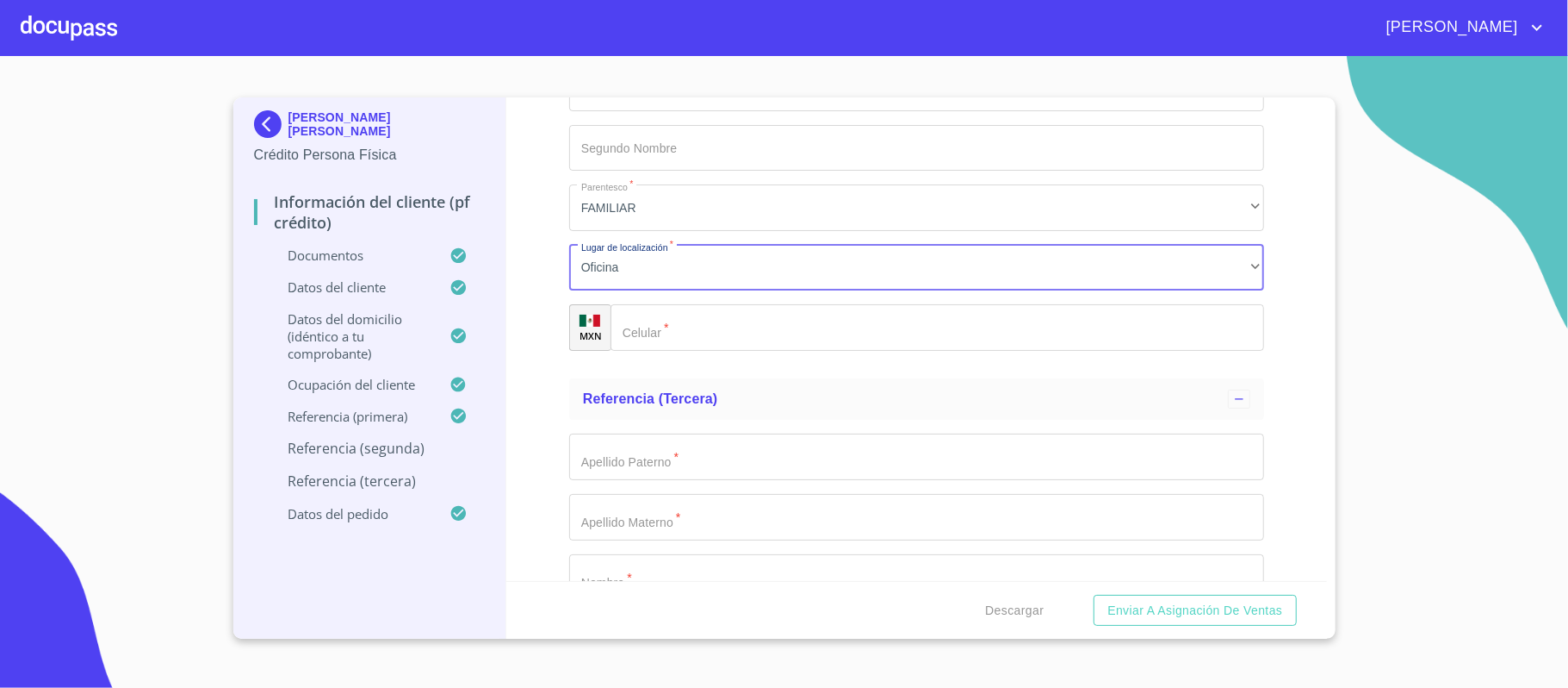
click at [700, 343] on input "Documento de identificación.   *" at bounding box center [937, 328] width 653 height 46
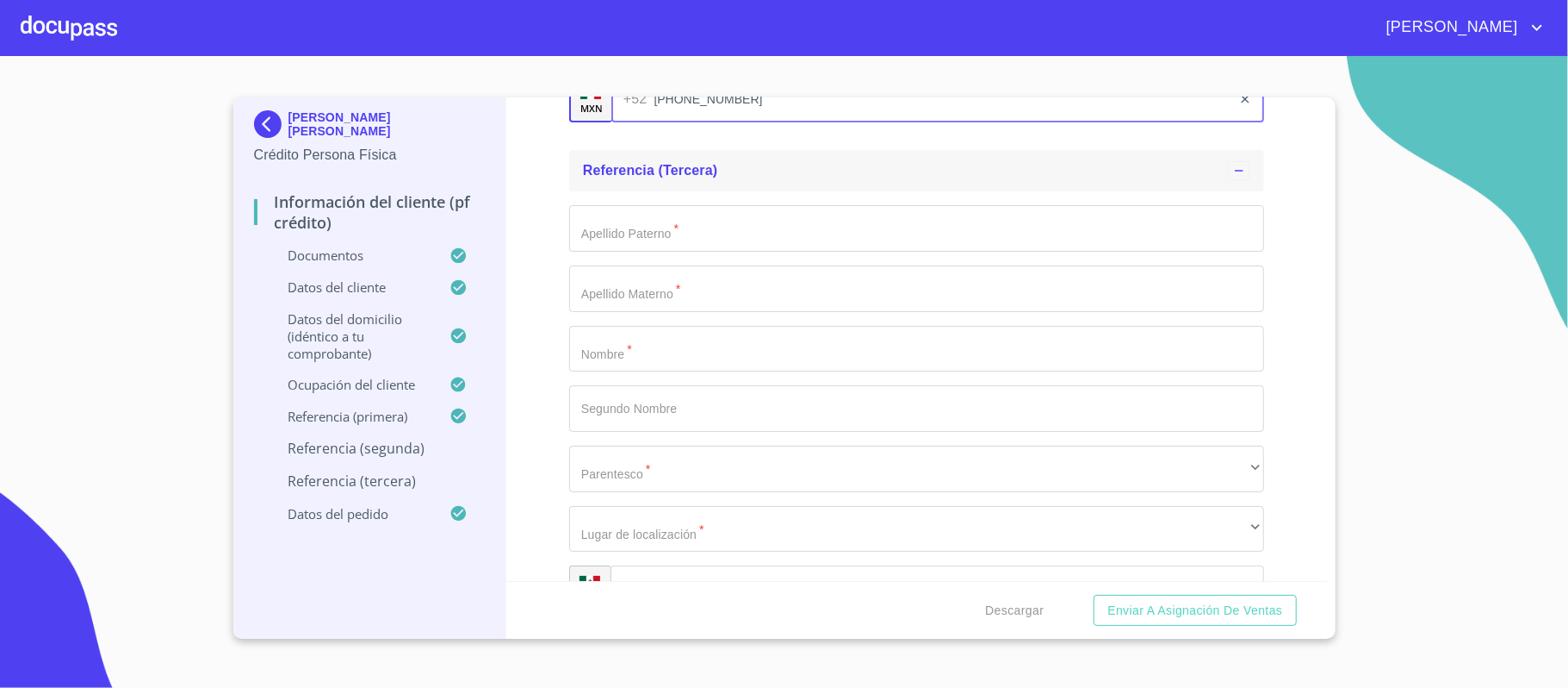
scroll to position [9679, 0]
type input "[PHONE_NUMBER]"
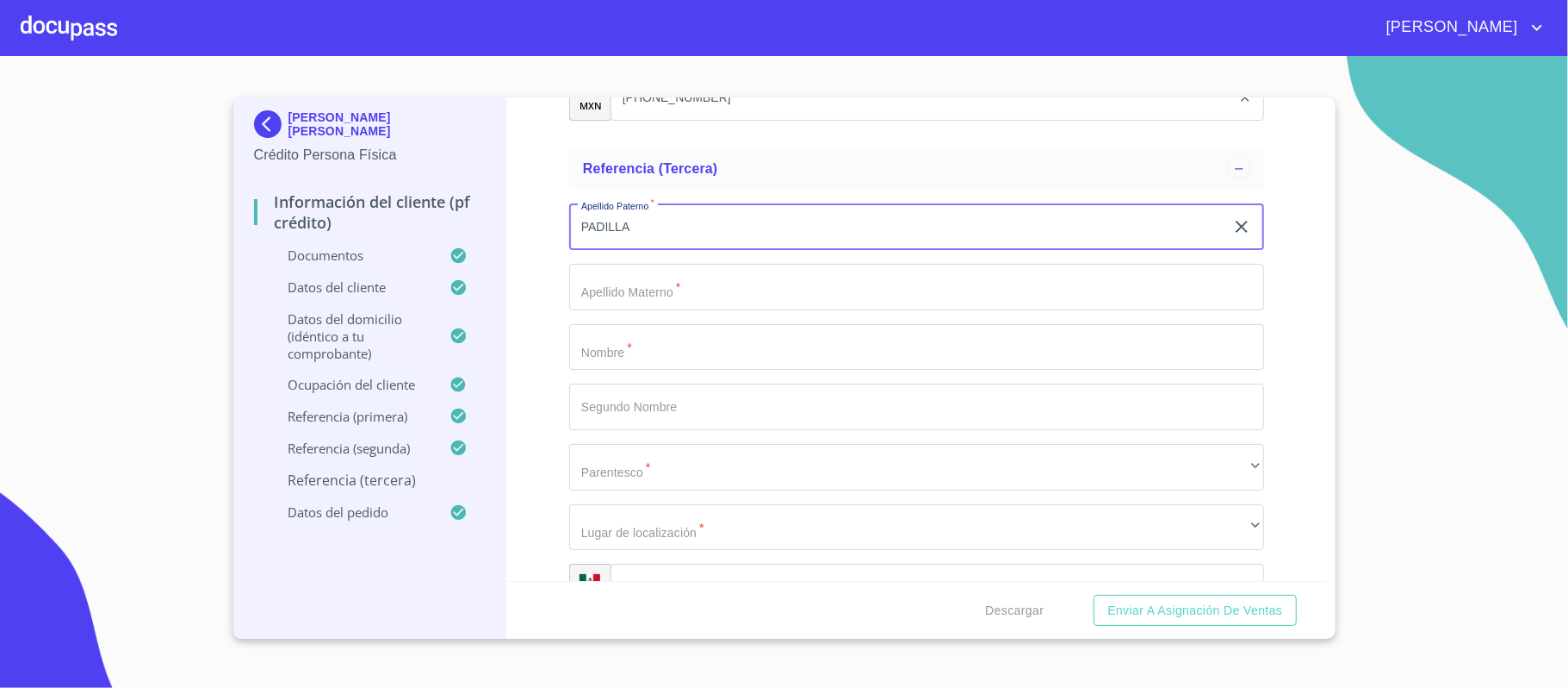
type input "PADILLA"
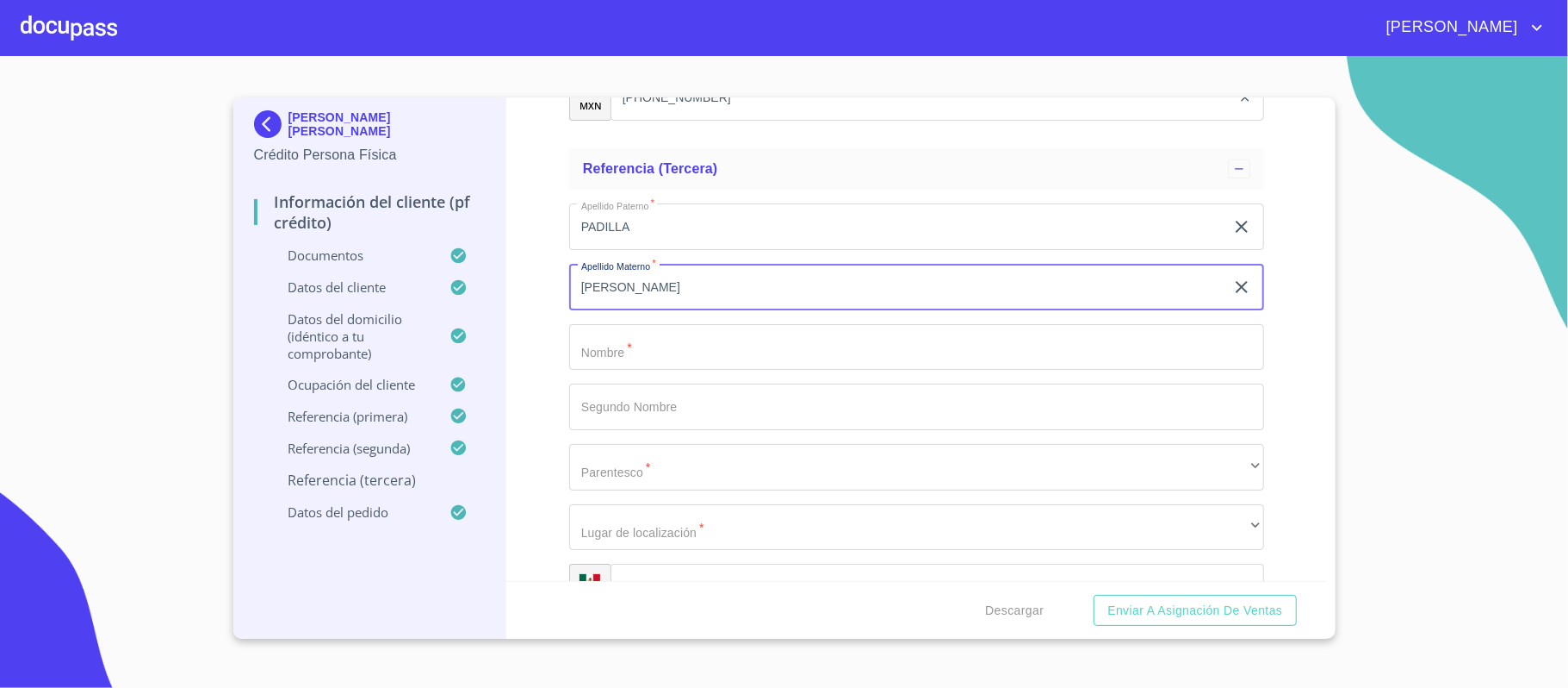
type input "[PERSON_NAME]"
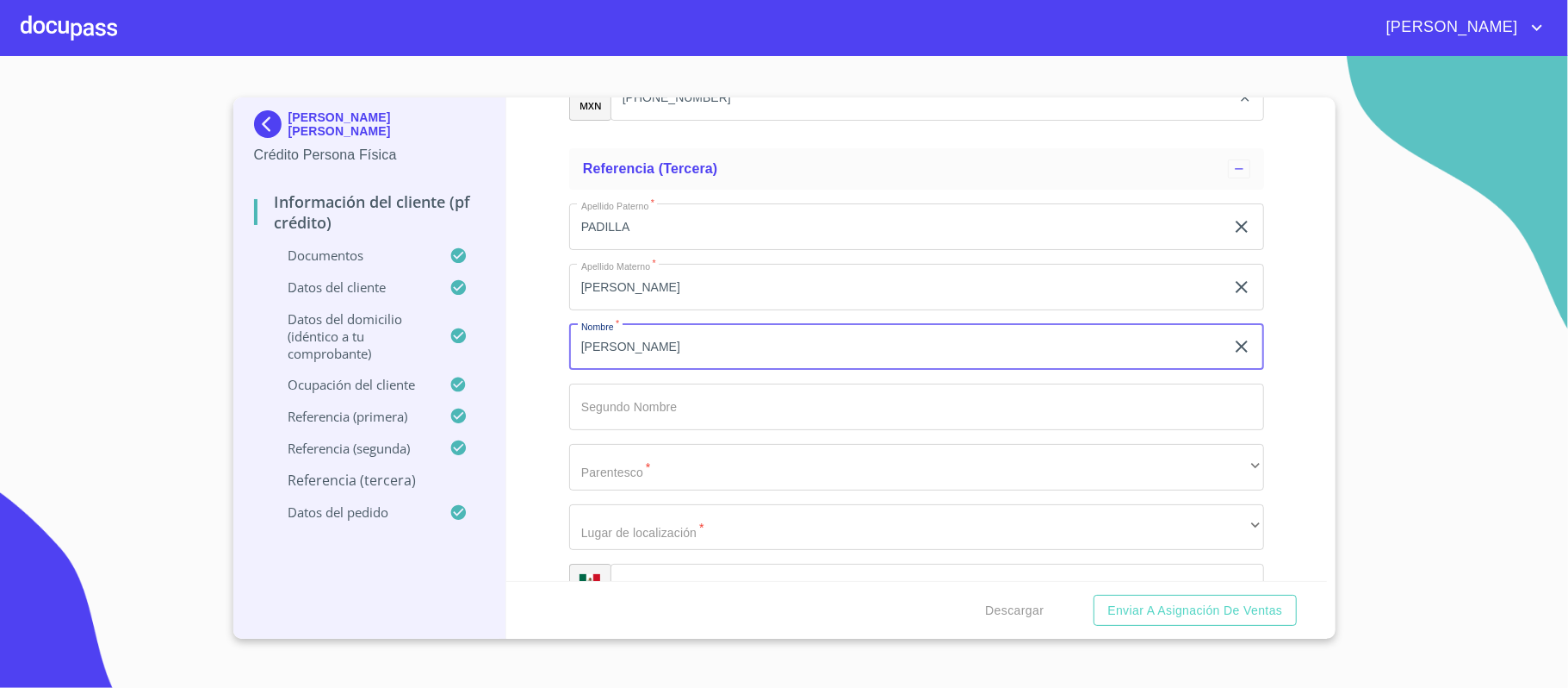
type input "[PERSON_NAME]"
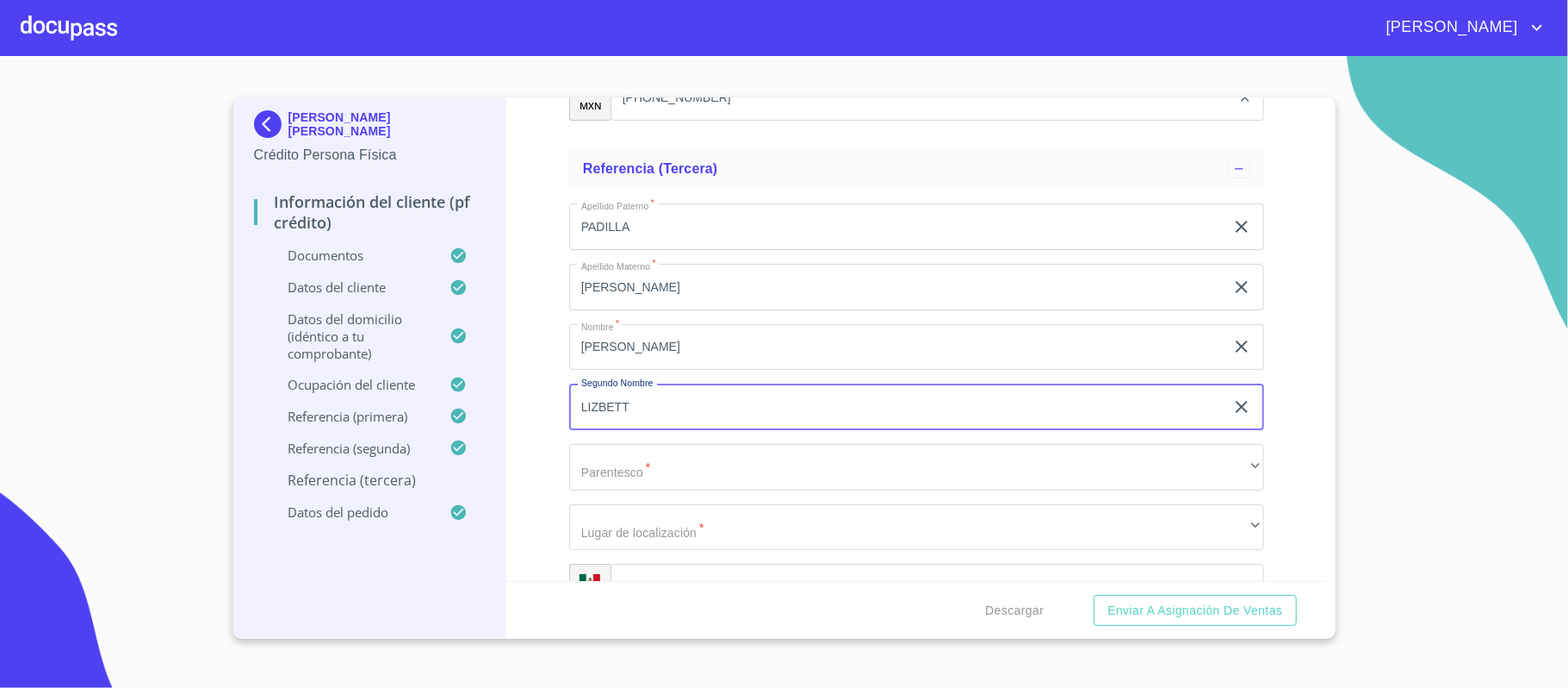
type input "LIZBETT"
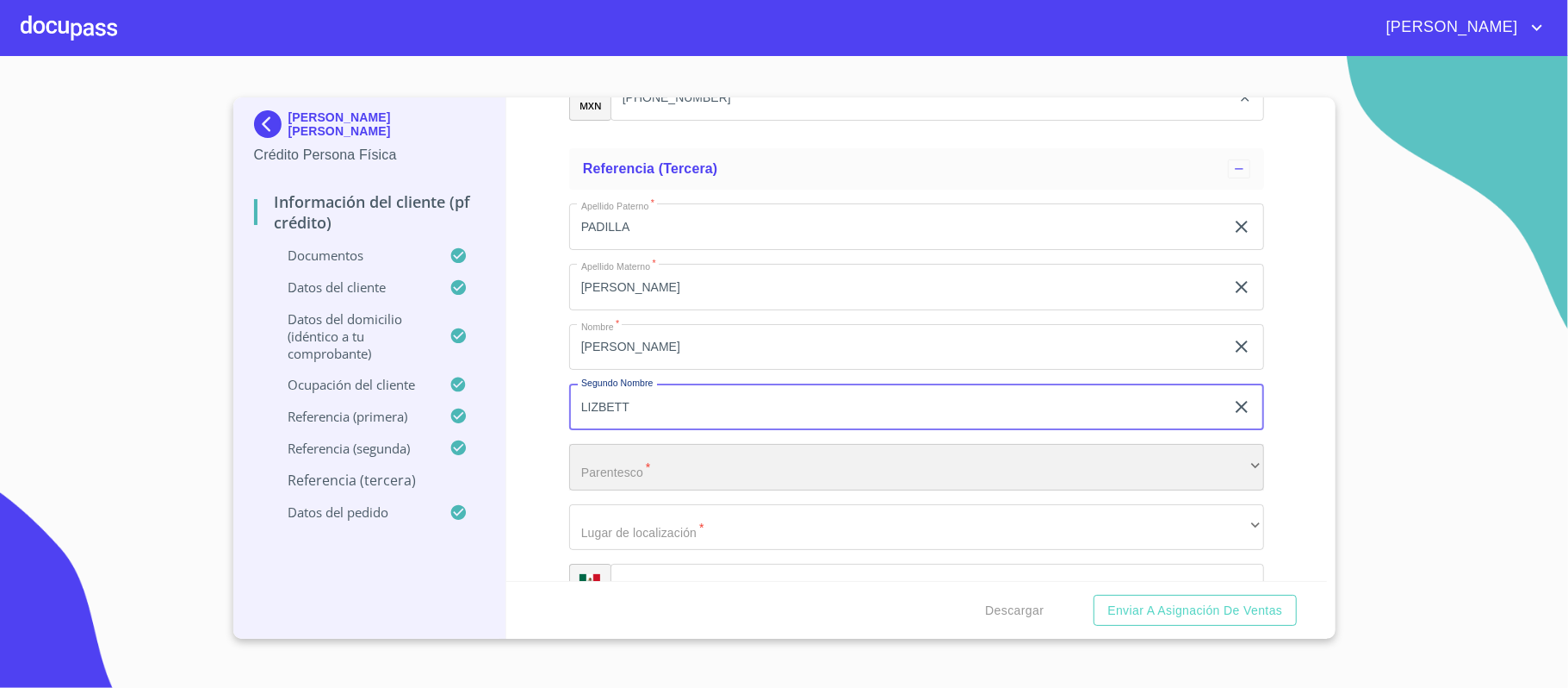
click at [677, 471] on div "​" at bounding box center [917, 467] width 695 height 46
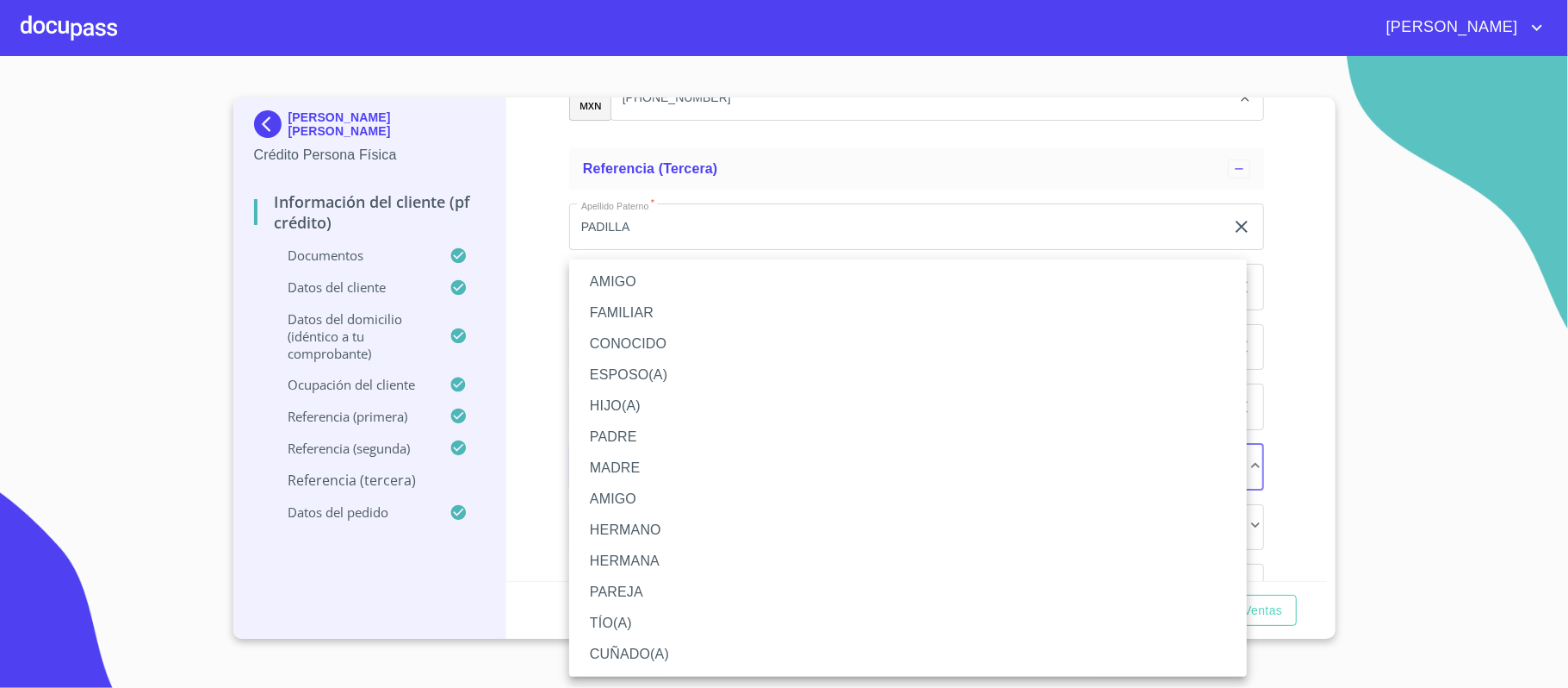
click at [605, 270] on li "AMIGO" at bounding box center [908, 281] width 677 height 31
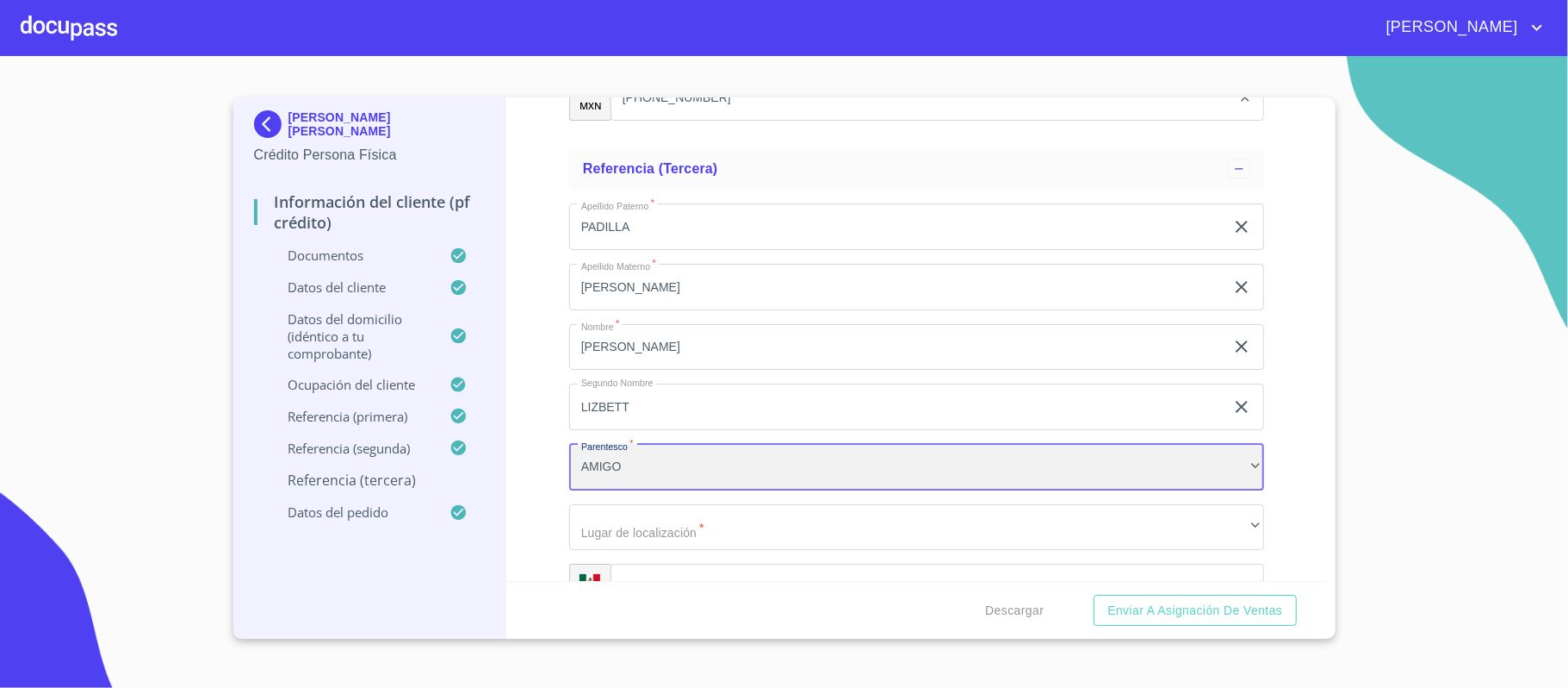
scroll to position [9794, 0]
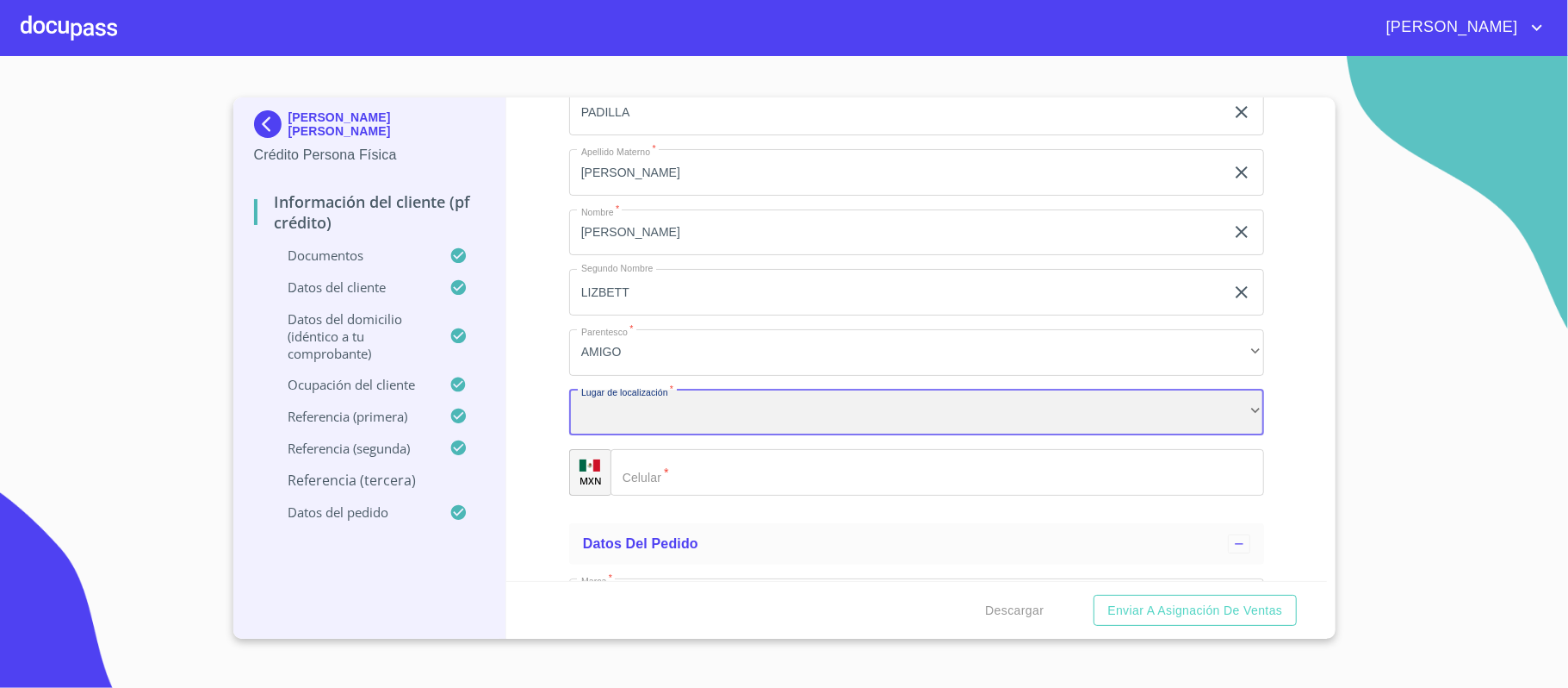
click at [637, 421] on div "​" at bounding box center [917, 413] width 695 height 46
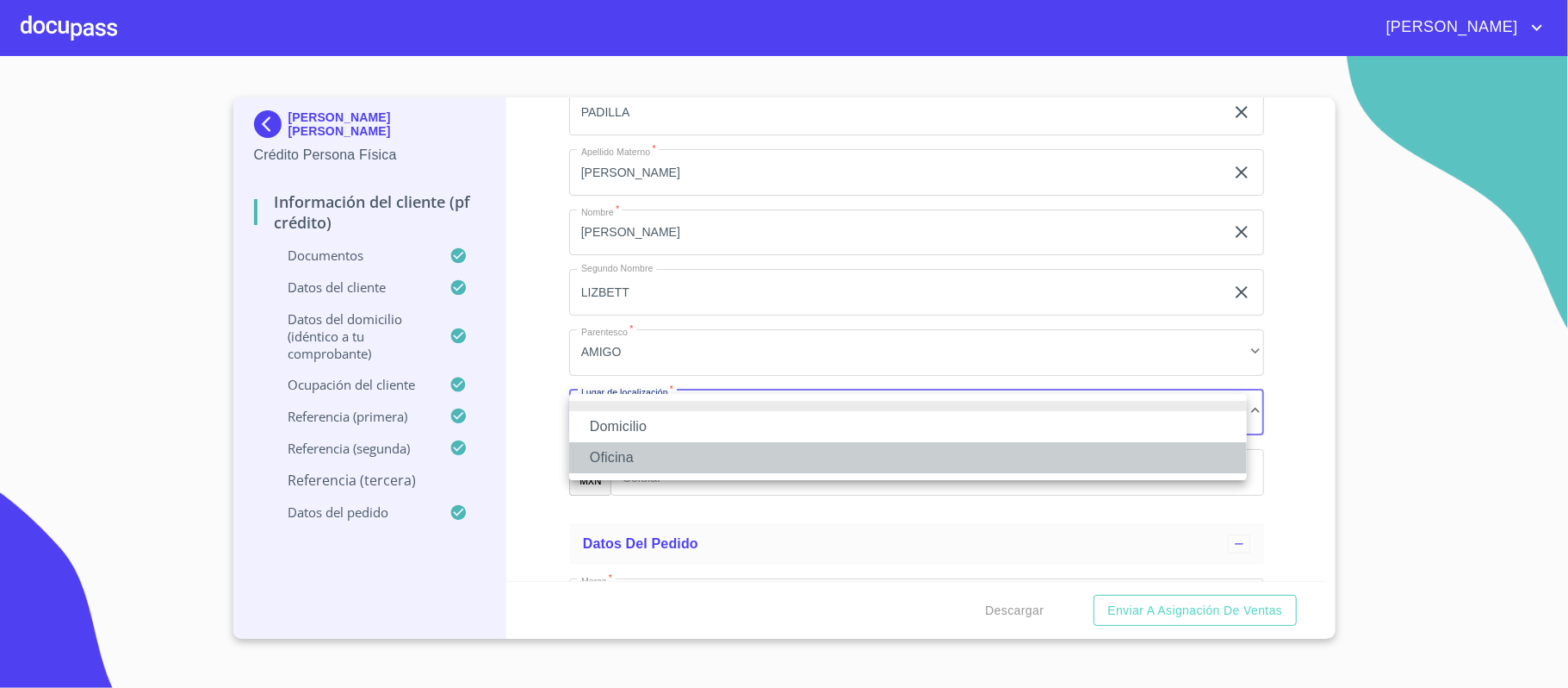
click at [613, 452] on li "Oficina" at bounding box center [908, 457] width 677 height 31
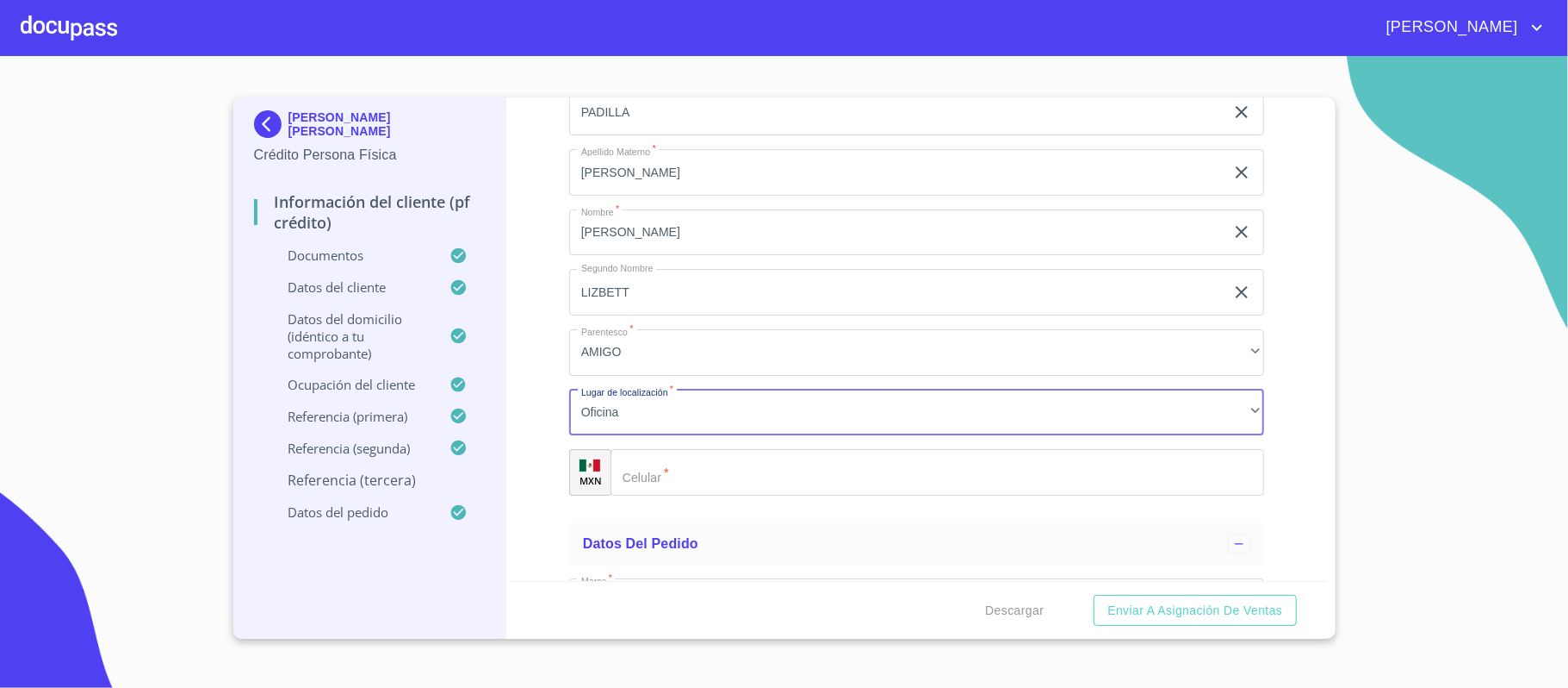
click at [678, 480] on input "Documento de identificación.   *" at bounding box center [937, 473] width 653 height 46
type input "[PHONE_NUMBER]"
click at [538, 266] on div "Información del cliente (PF crédito) Documentos Documento de identificación.   …" at bounding box center [917, 339] width 821 height 484
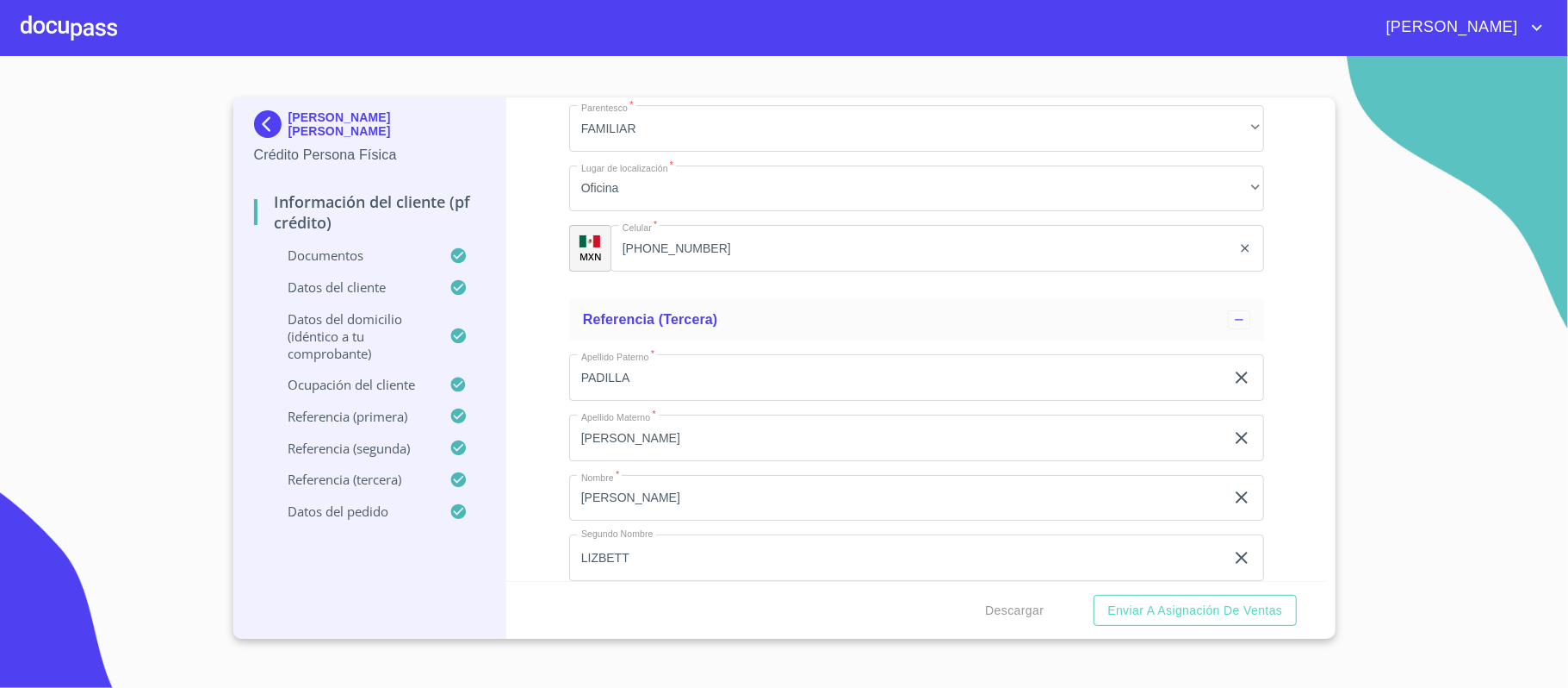
scroll to position [9526, 0]
click at [1275, 340] on div "Información del cliente (PF crédito) Documentos Documento de identificación.   …" at bounding box center [917, 339] width 821 height 484
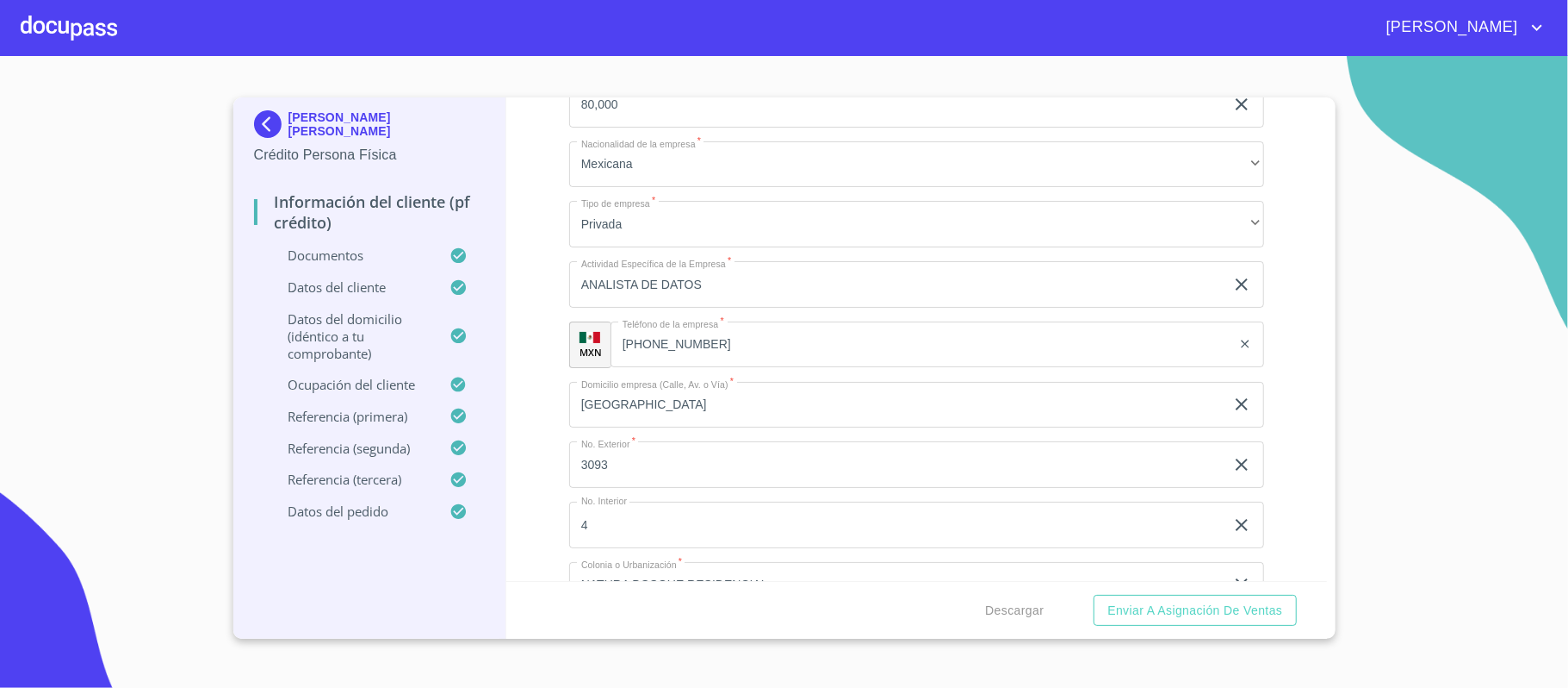
scroll to position [7803, 0]
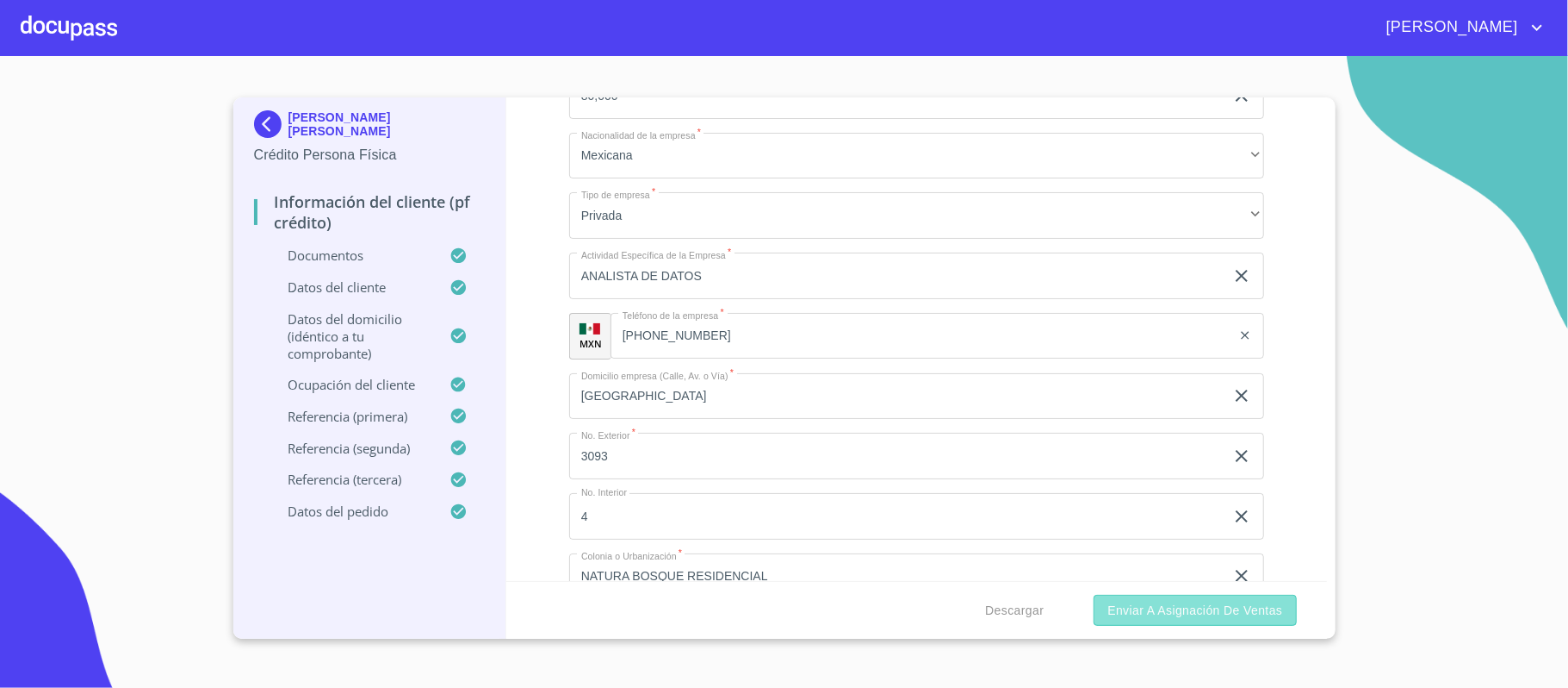
click at [1151, 612] on span "Enviar a Asignación de Ventas" at bounding box center [1195, 610] width 174 height 21
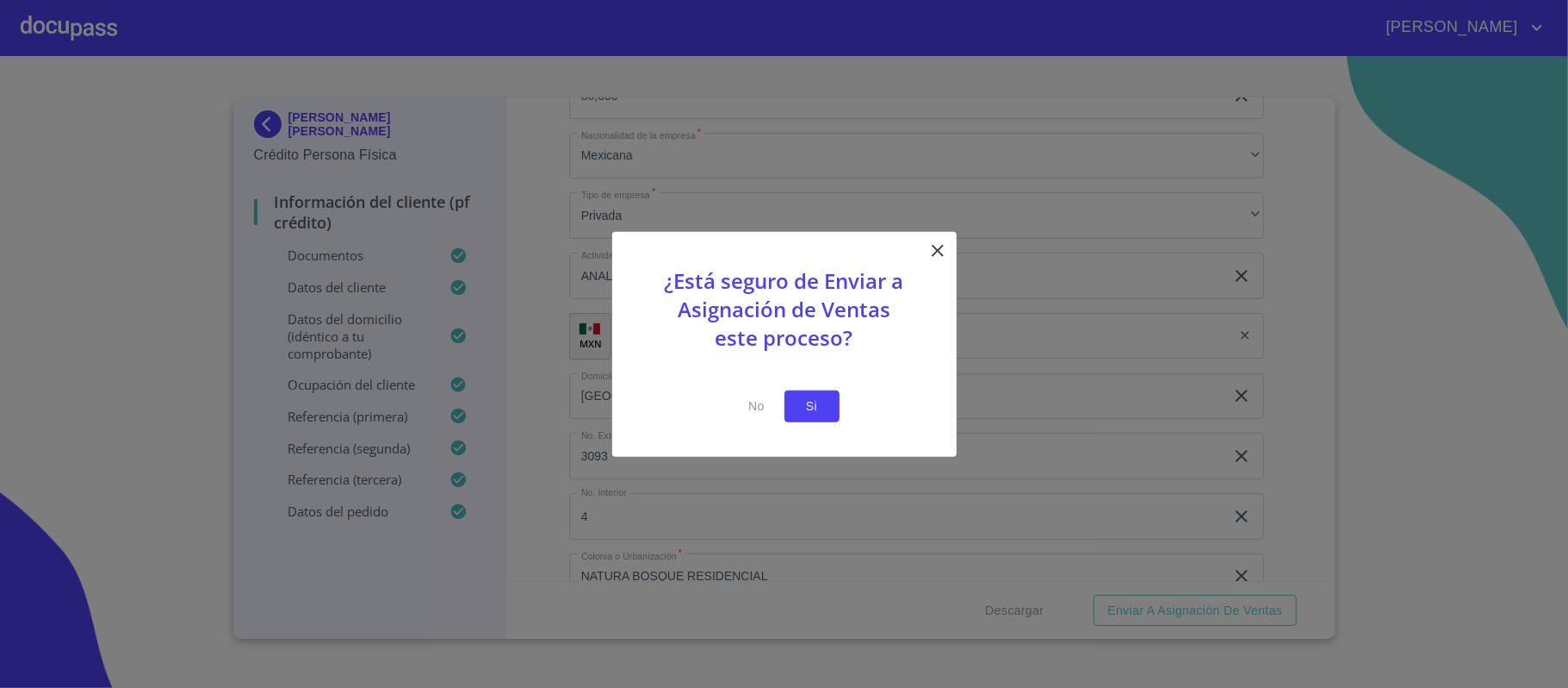
click at [810, 396] on span "Si" at bounding box center [812, 406] width 28 height 21
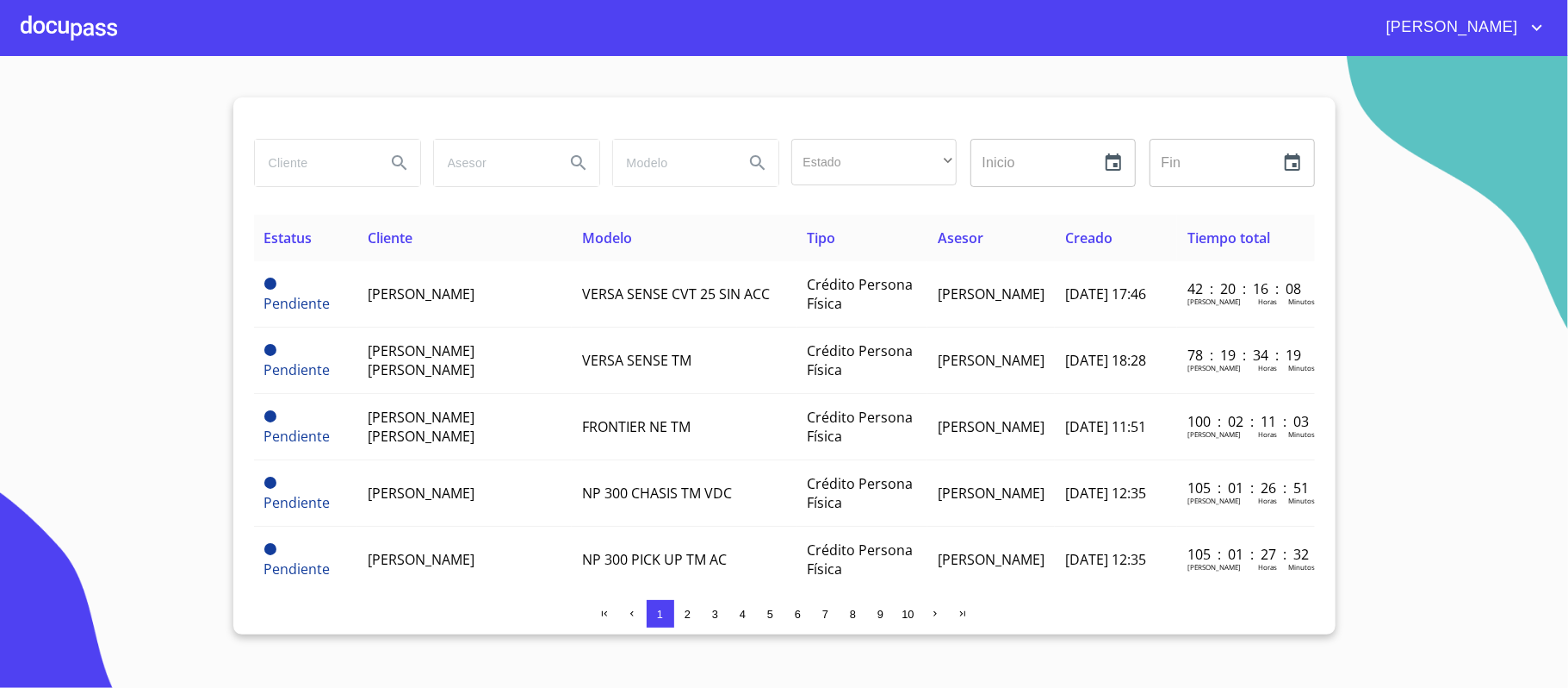
click at [1434, 414] on section "Estado ​ ​ Inicio ​ Fin ​ Estatus Cliente Modelo Tipo Asesor Creado Tiempo tota…" at bounding box center [784, 371] width 1568 height 631
